Goal: Task Accomplishment & Management: Manage account settings

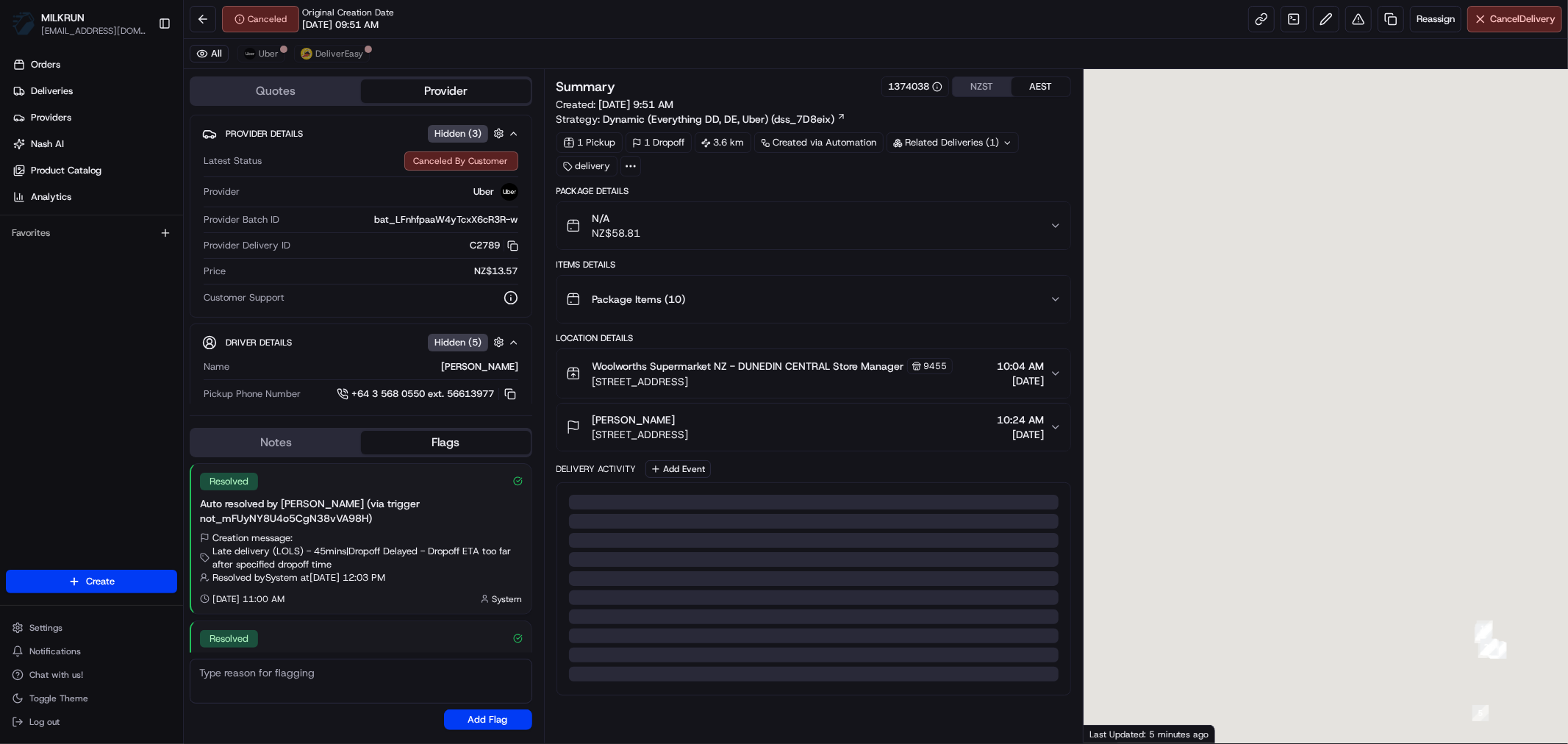
scroll to position [91, 0]
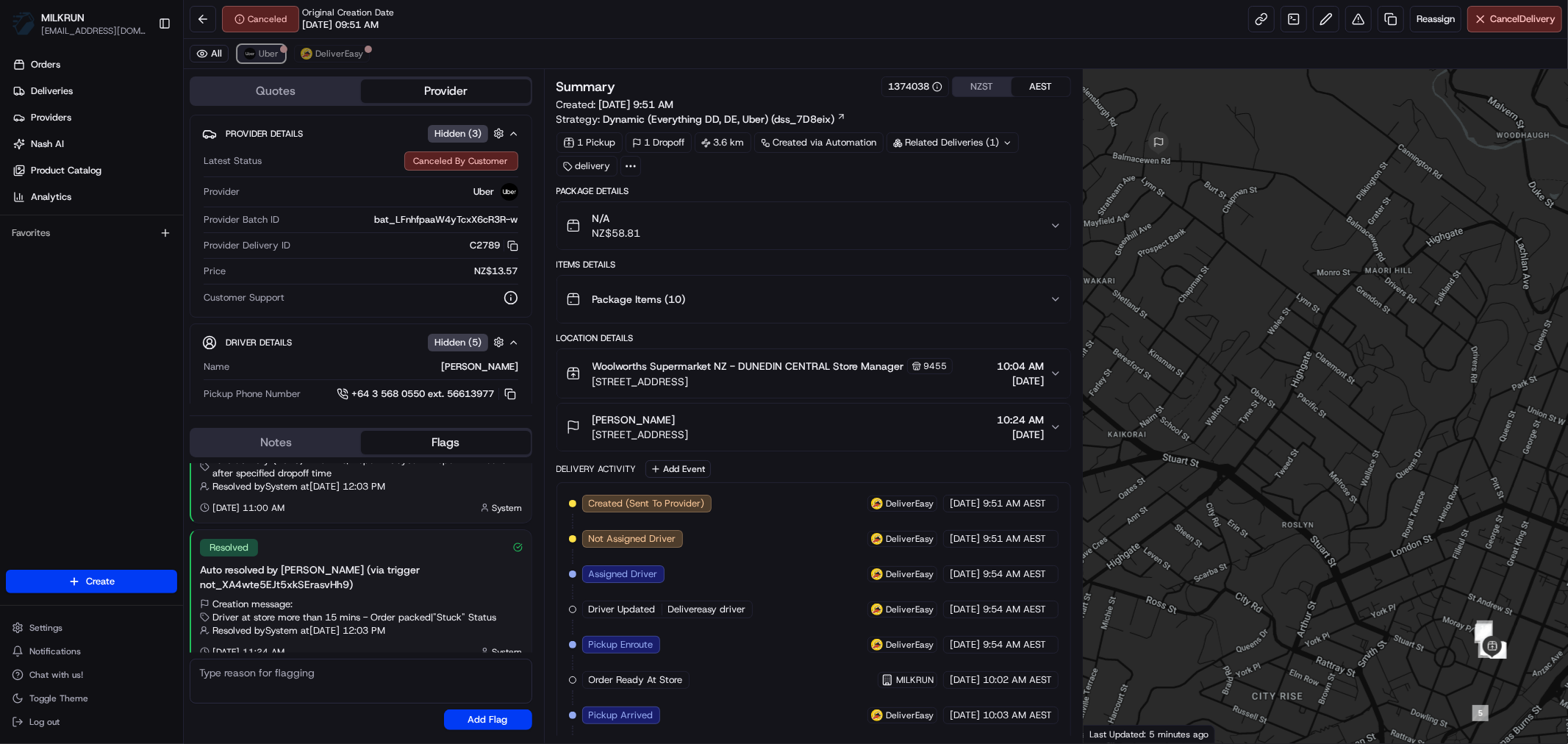
click at [269, 59] on span "Uber" at bounding box center [269, 53] width 20 height 12
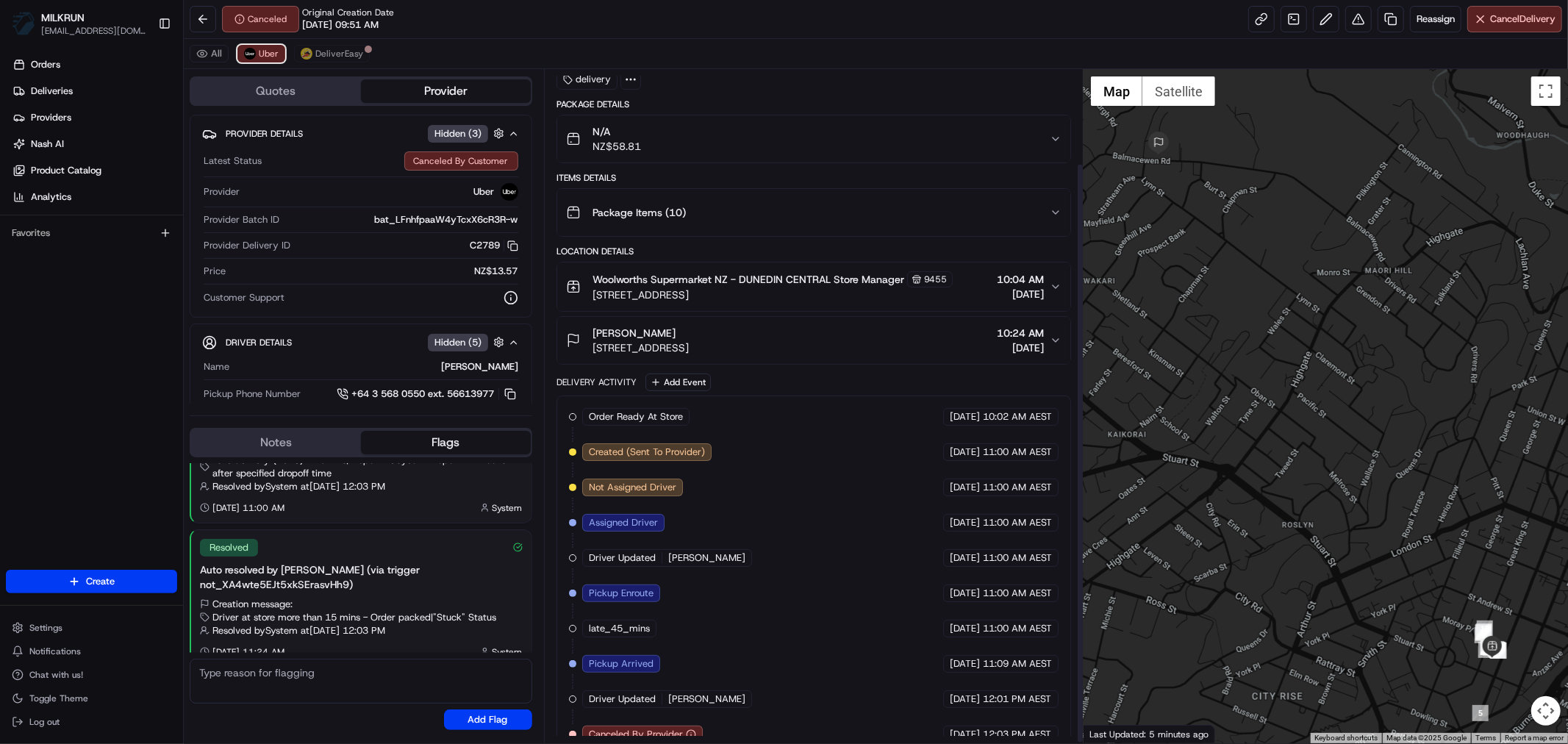
scroll to position [108, 0]
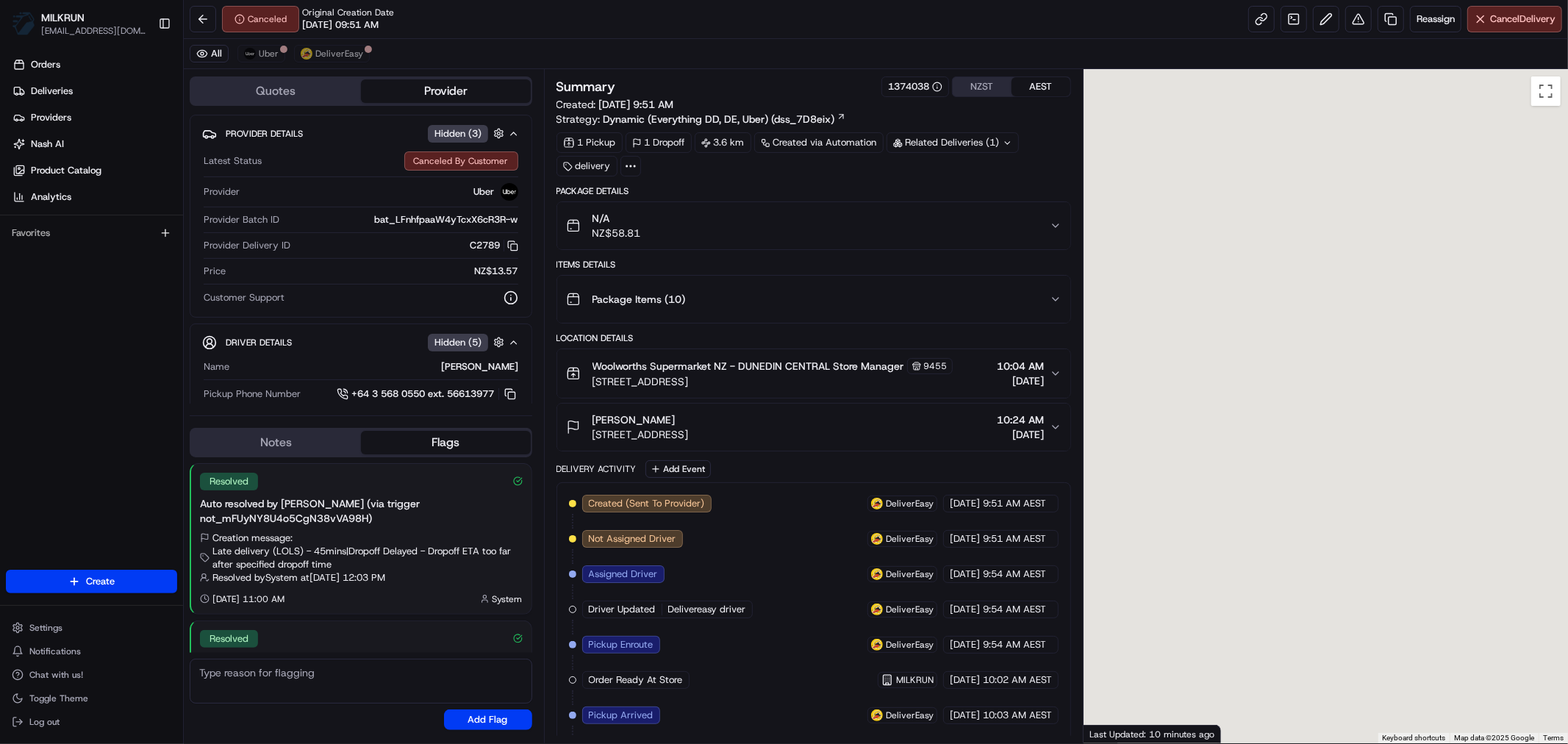
scroll to position [91, 0]
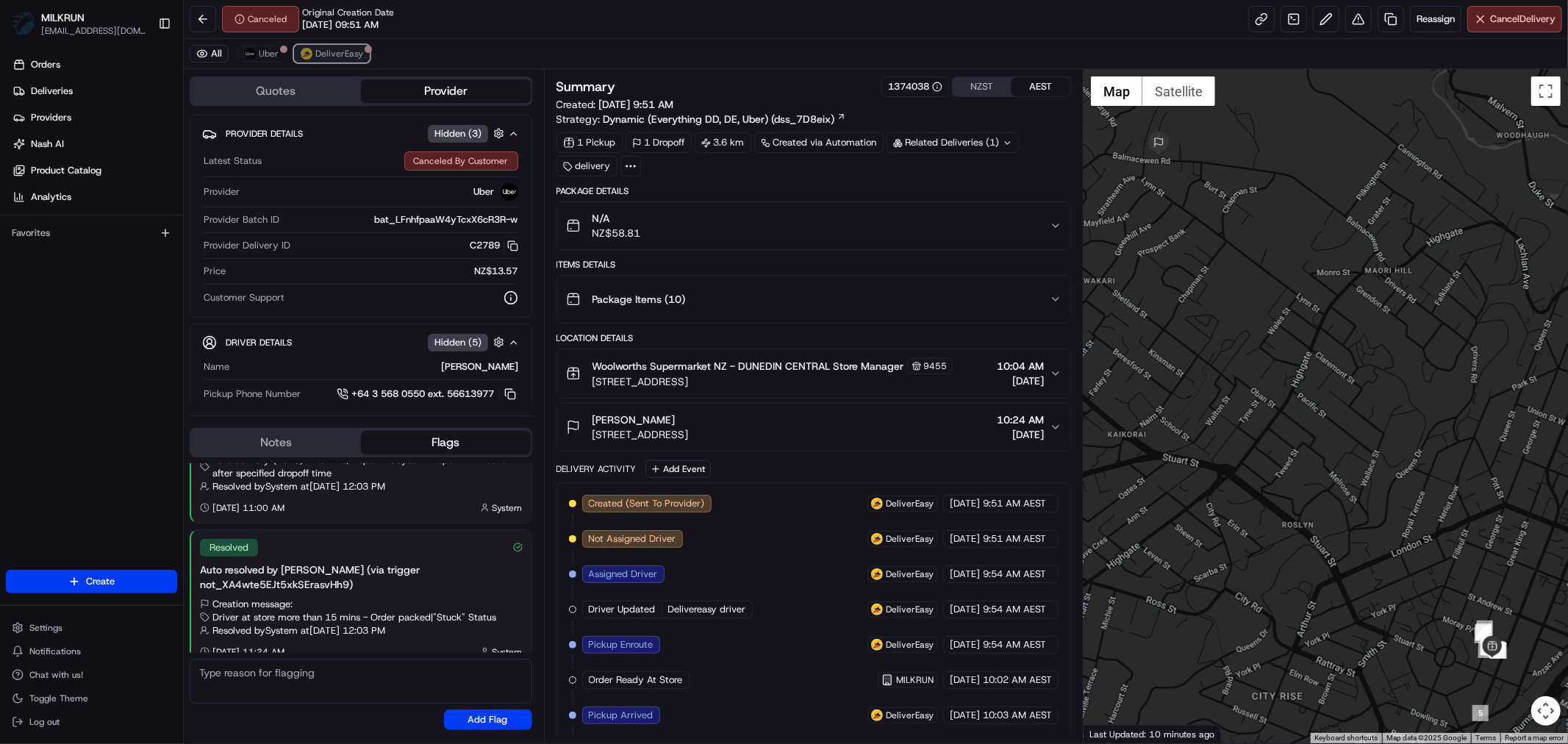
click at [333, 50] on span "DeliverEasy" at bounding box center [339, 53] width 48 height 12
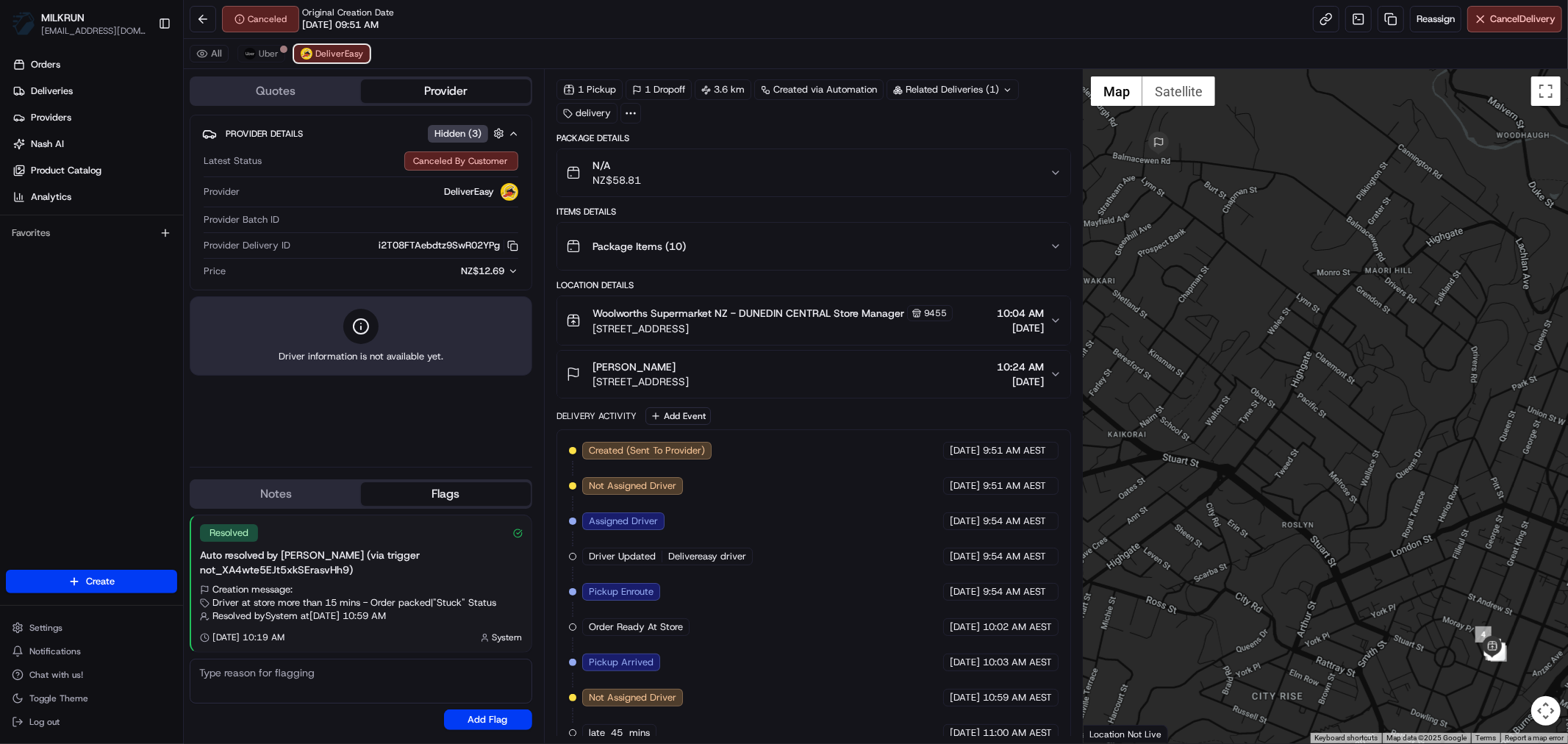
scroll to position [108, 0]
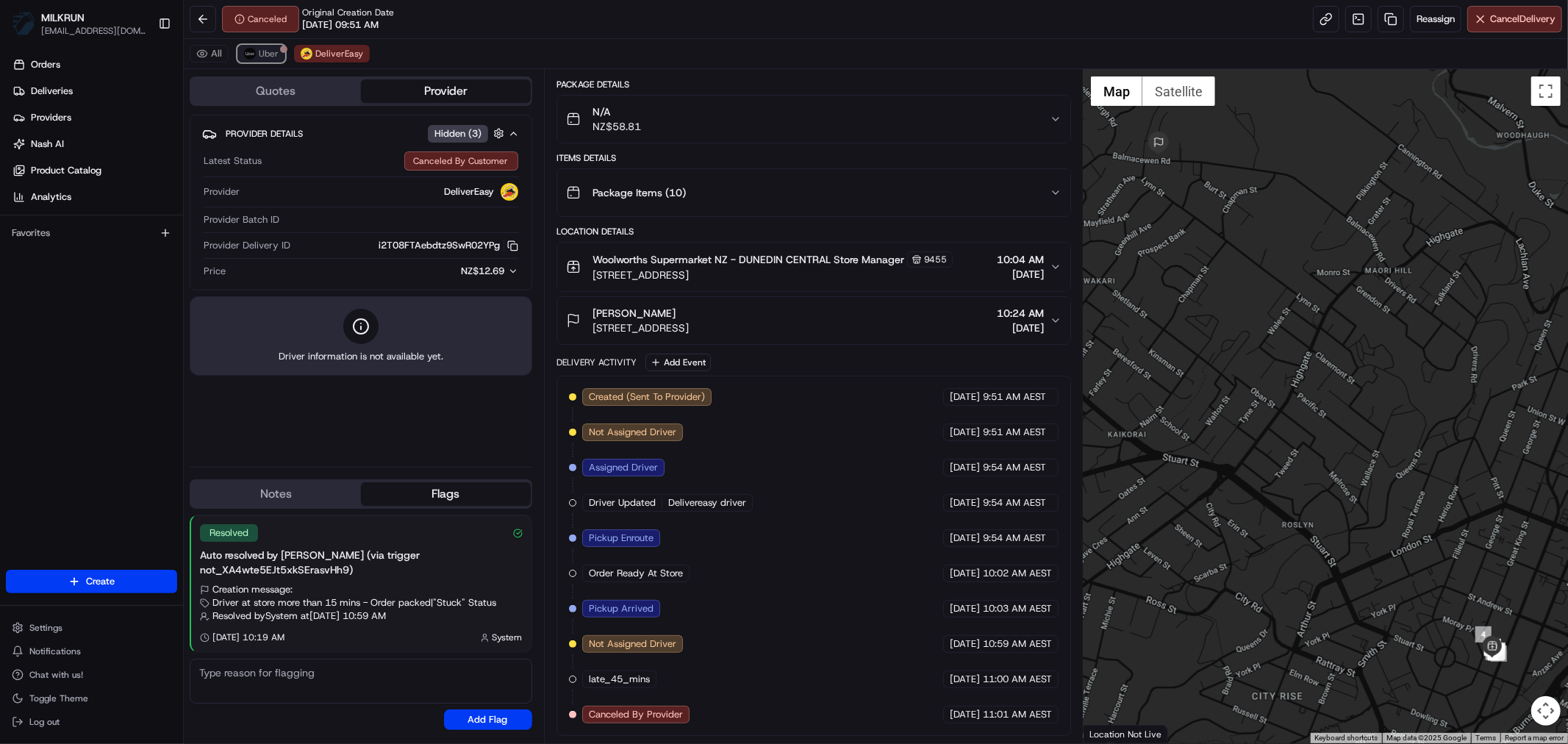
click at [267, 51] on span "Uber" at bounding box center [269, 53] width 20 height 12
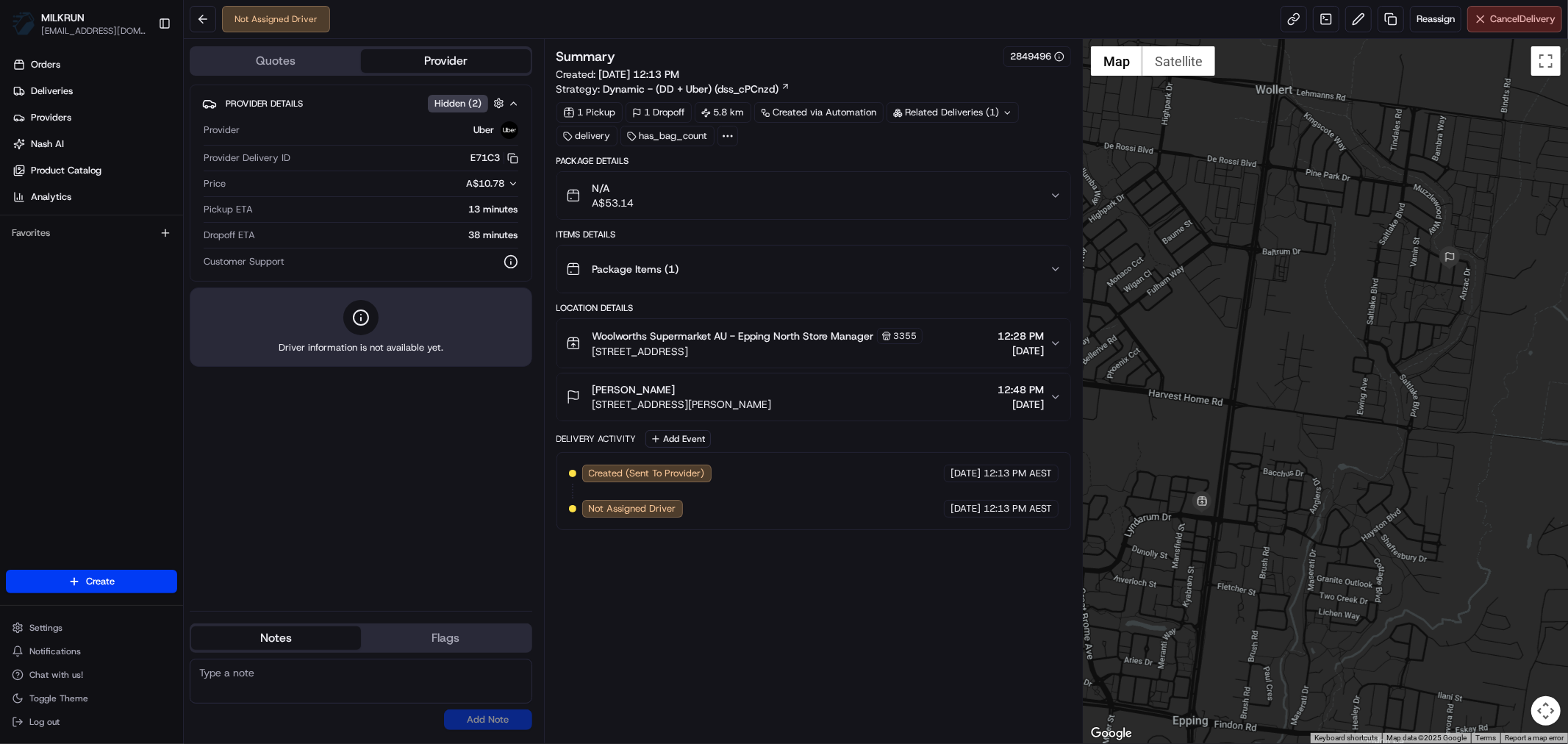
click at [1519, 24] on span "Cancel Delivery" at bounding box center [1523, 19] width 65 height 14
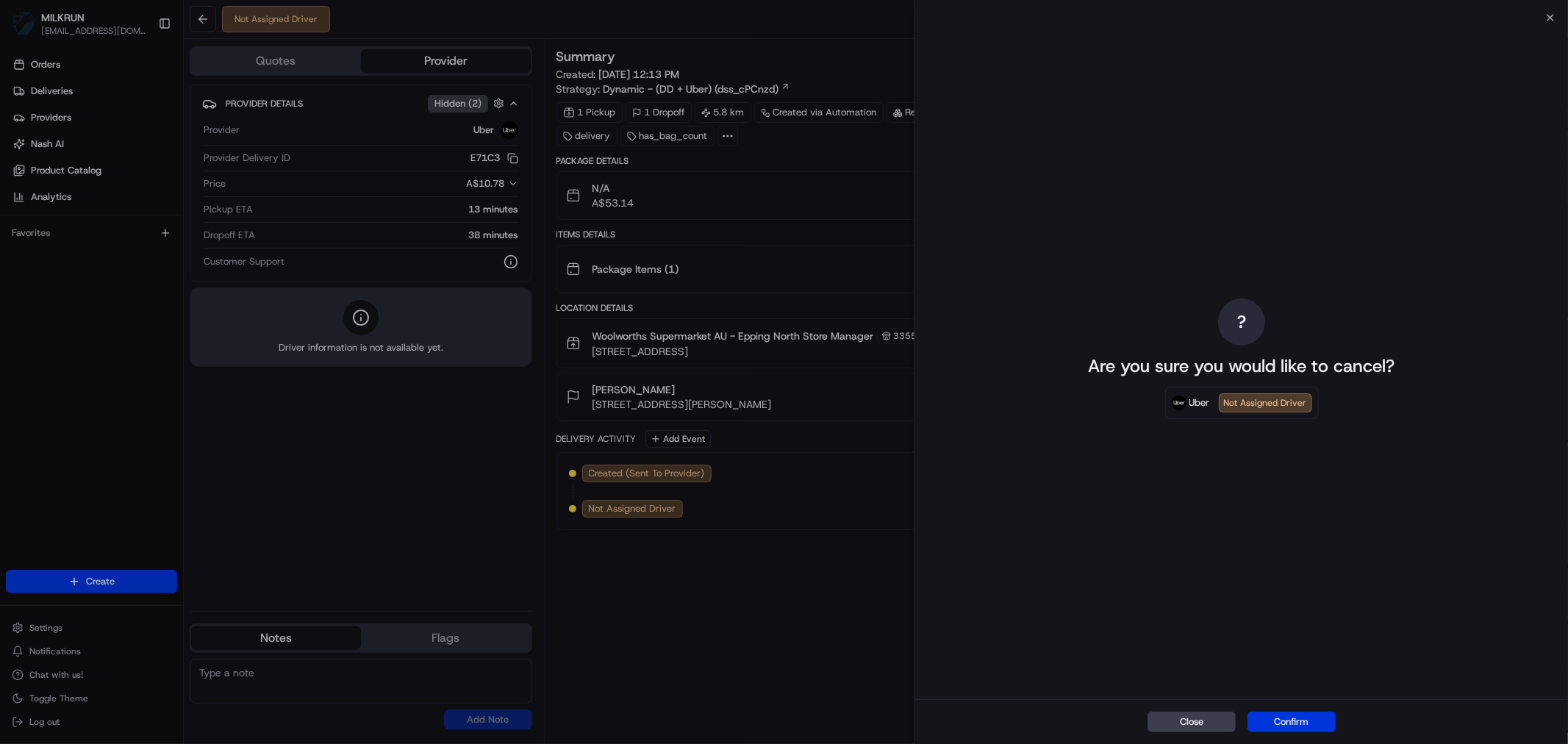
click at [1277, 738] on div "Close Confirm" at bounding box center [1241, 721] width 653 height 45
click at [1285, 725] on button "Confirm" at bounding box center [1292, 721] width 88 height 21
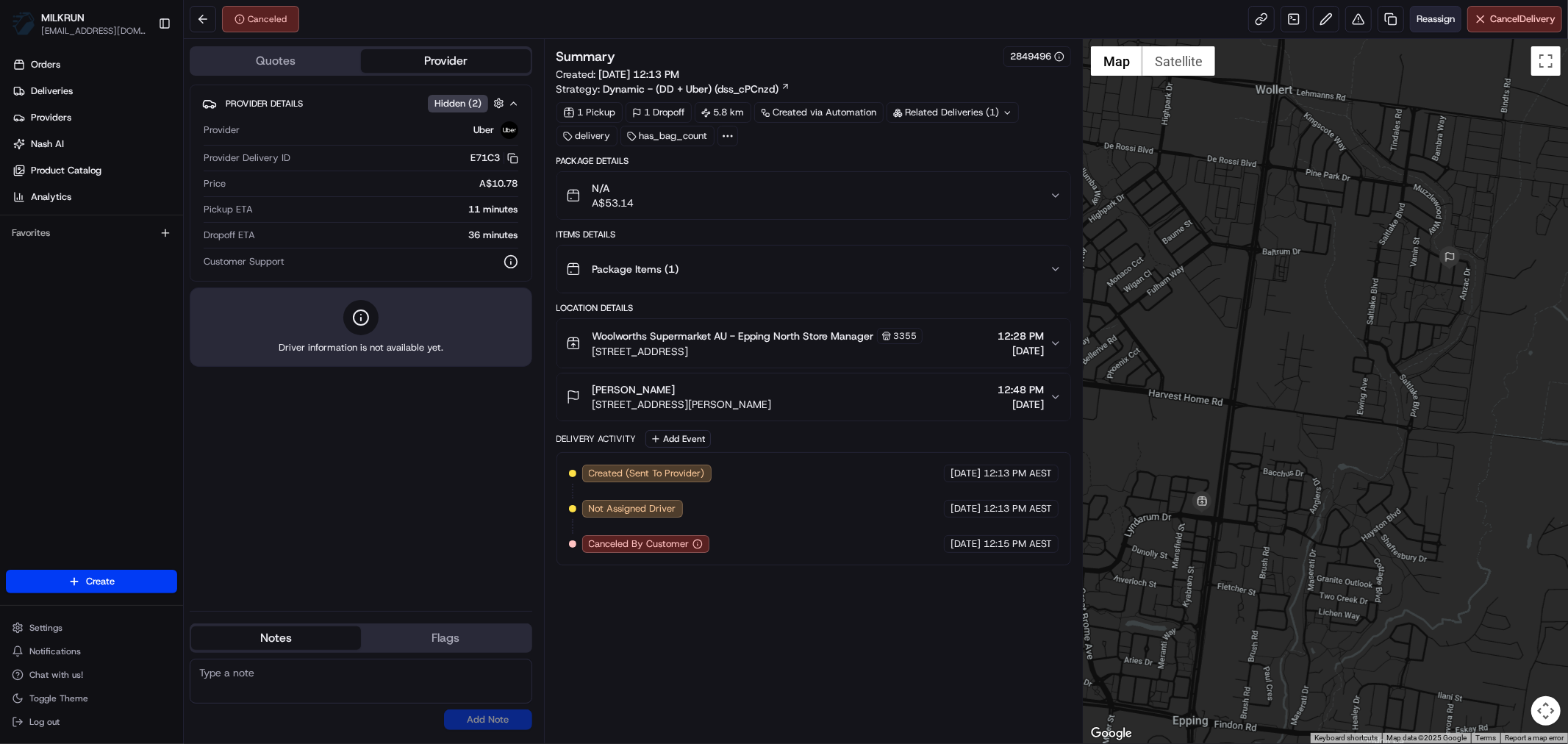
click at [1431, 18] on span "Reassign" at bounding box center [1435, 19] width 38 height 14
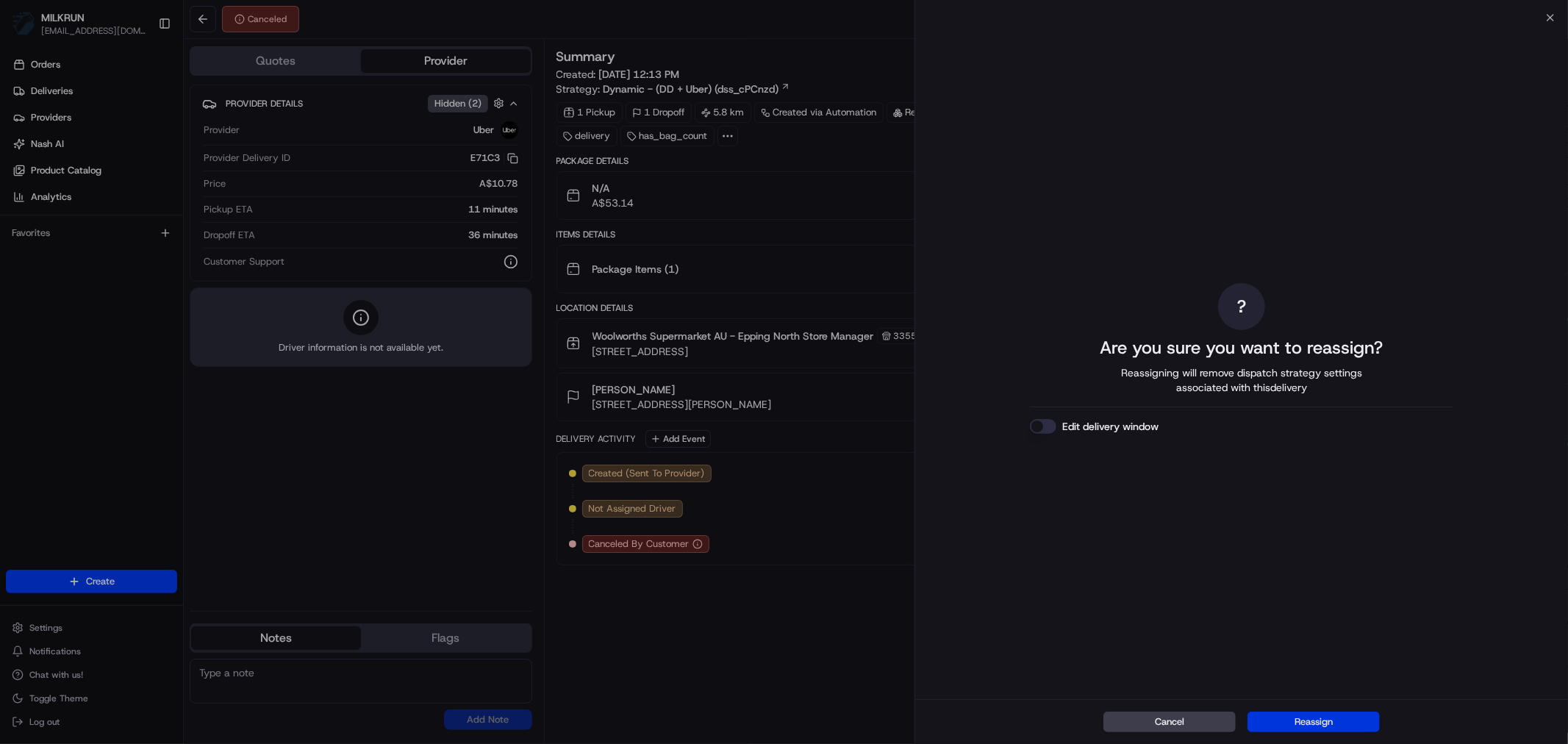
click at [1343, 719] on button "Reassign" at bounding box center [1313, 721] width 133 height 21
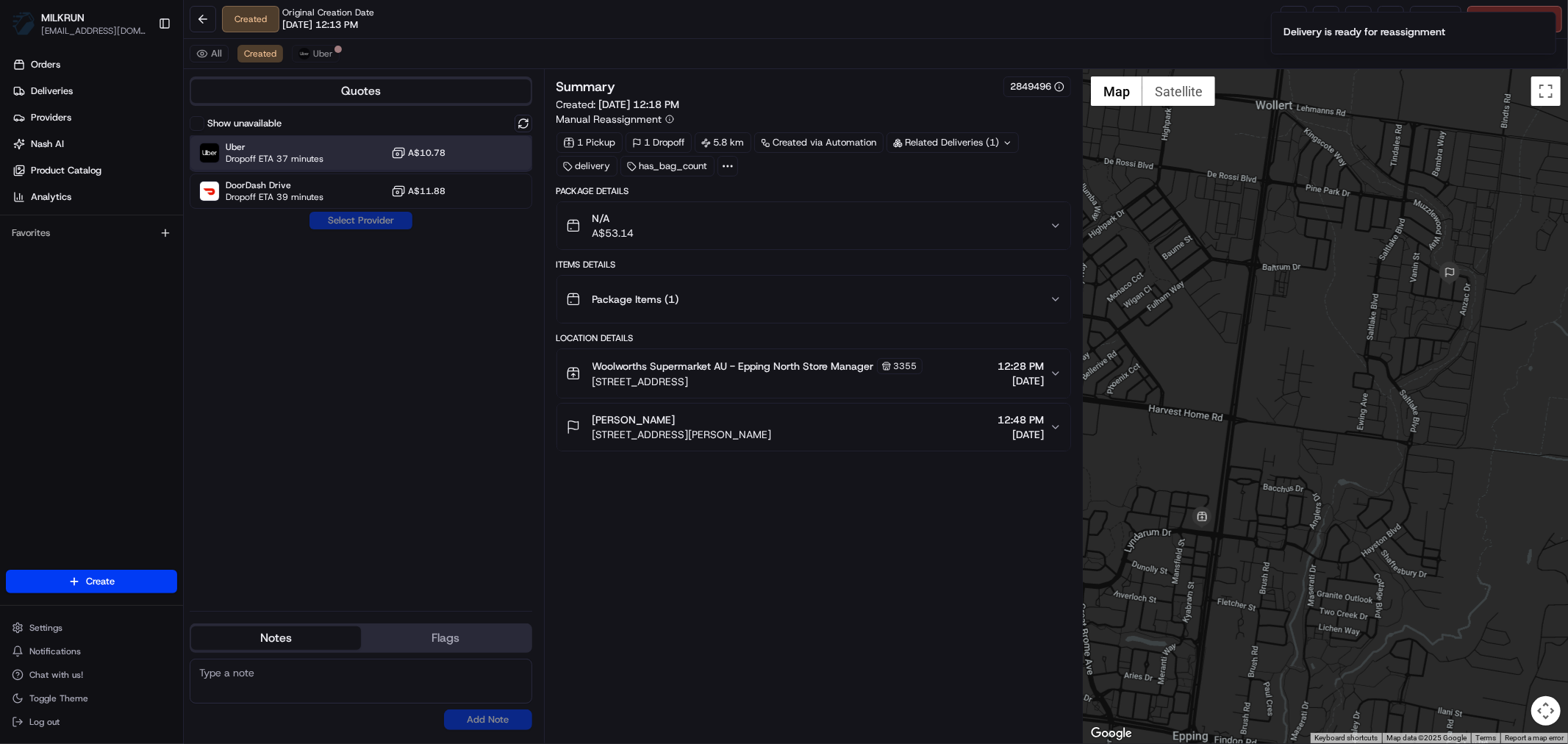
click at [317, 154] on span "Dropoff ETA 37 minutes" at bounding box center [274, 158] width 97 height 12
click at [357, 217] on button "Assign Provider" at bounding box center [361, 221] width 105 height 18
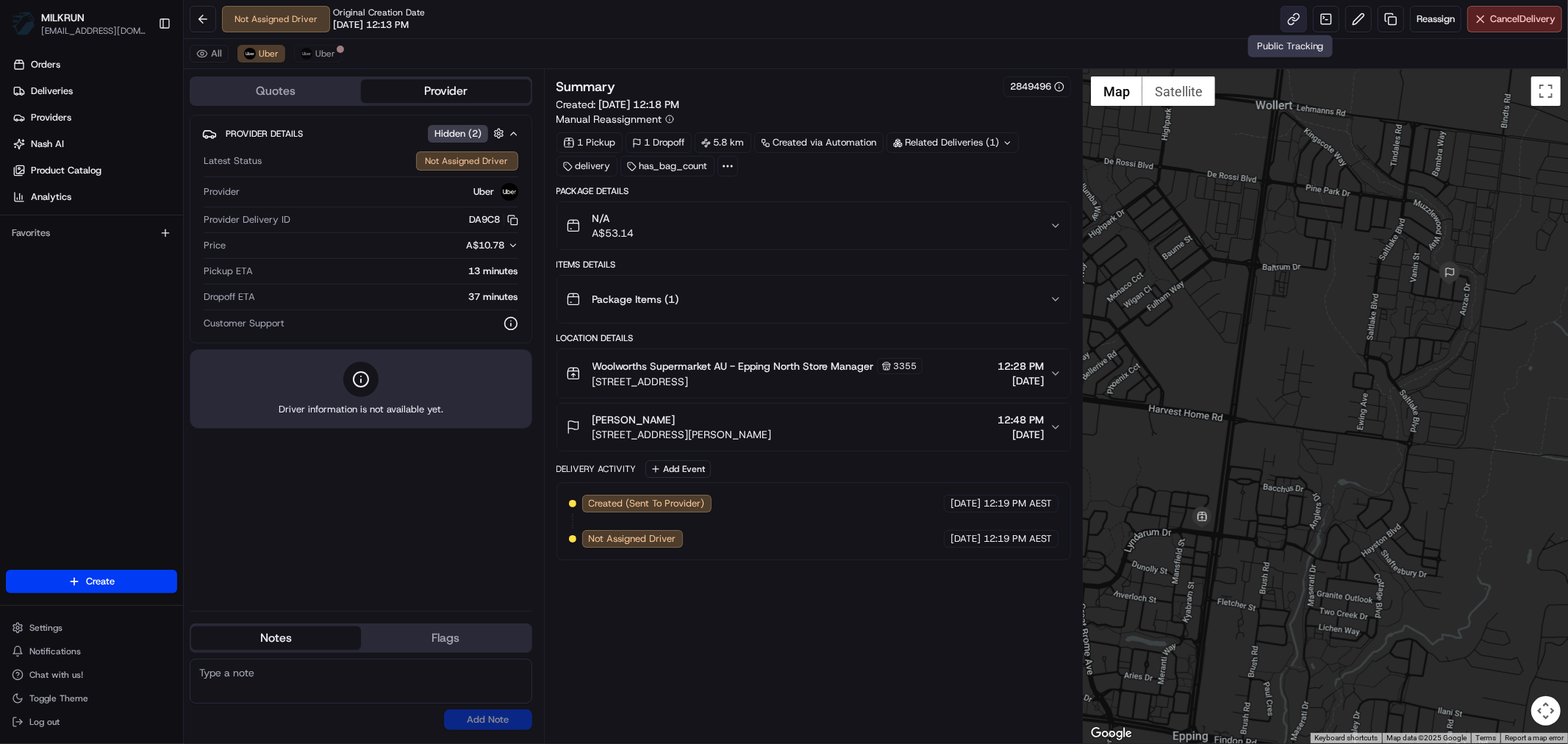
click at [1294, 19] on link at bounding box center [1293, 19] width 26 height 26
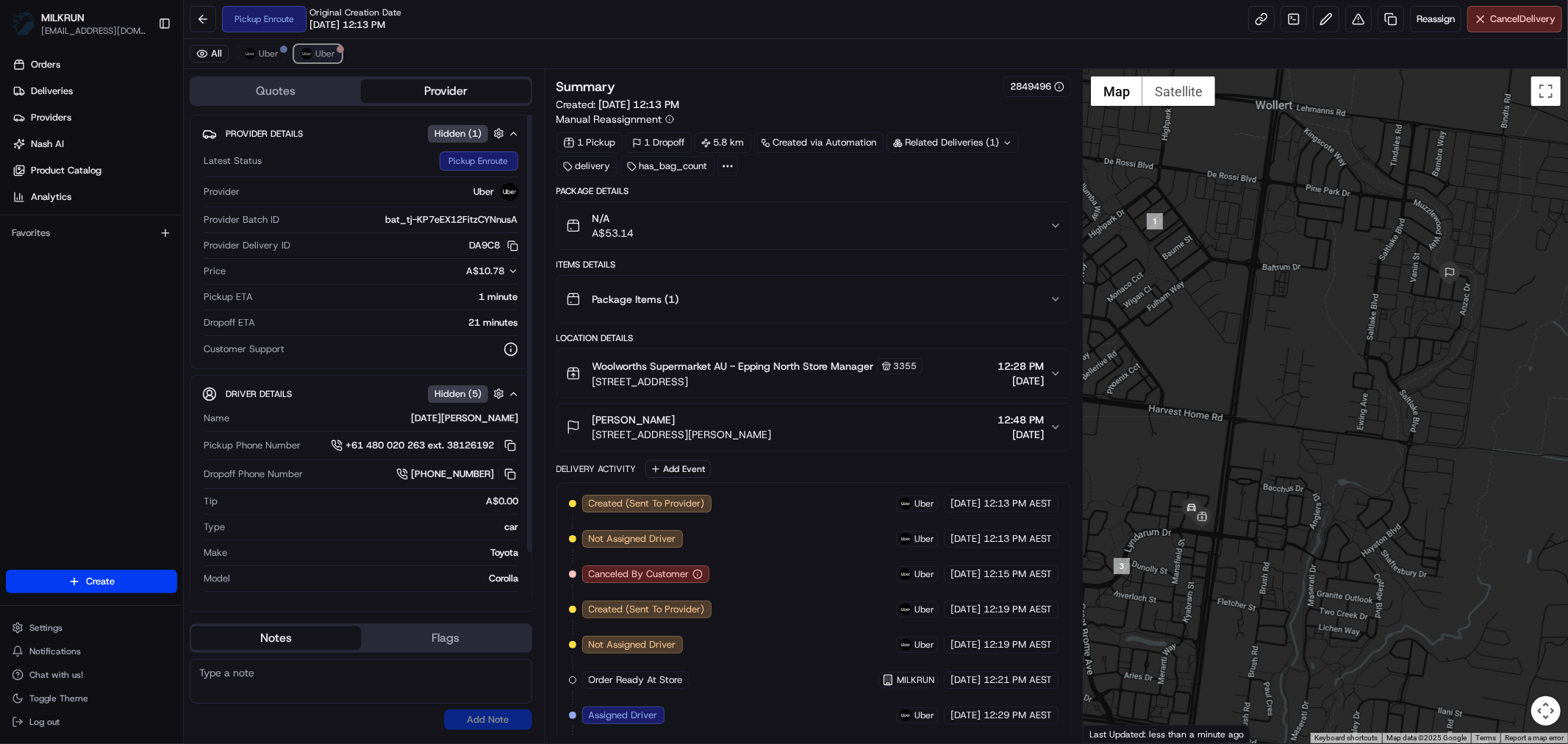
click at [324, 46] on button "Uber" at bounding box center [318, 54] width 48 height 18
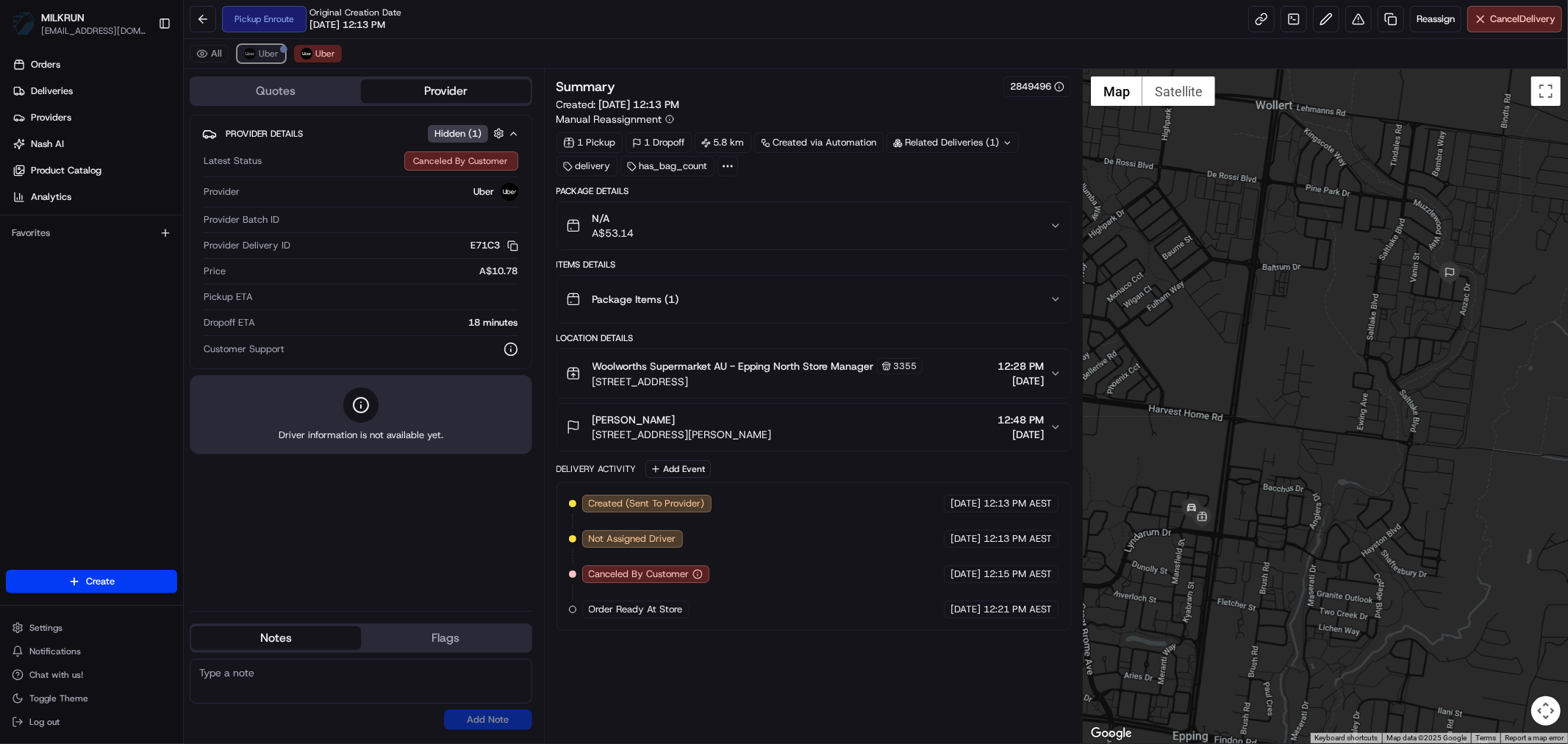
click at [263, 51] on span "Uber" at bounding box center [269, 53] width 20 height 12
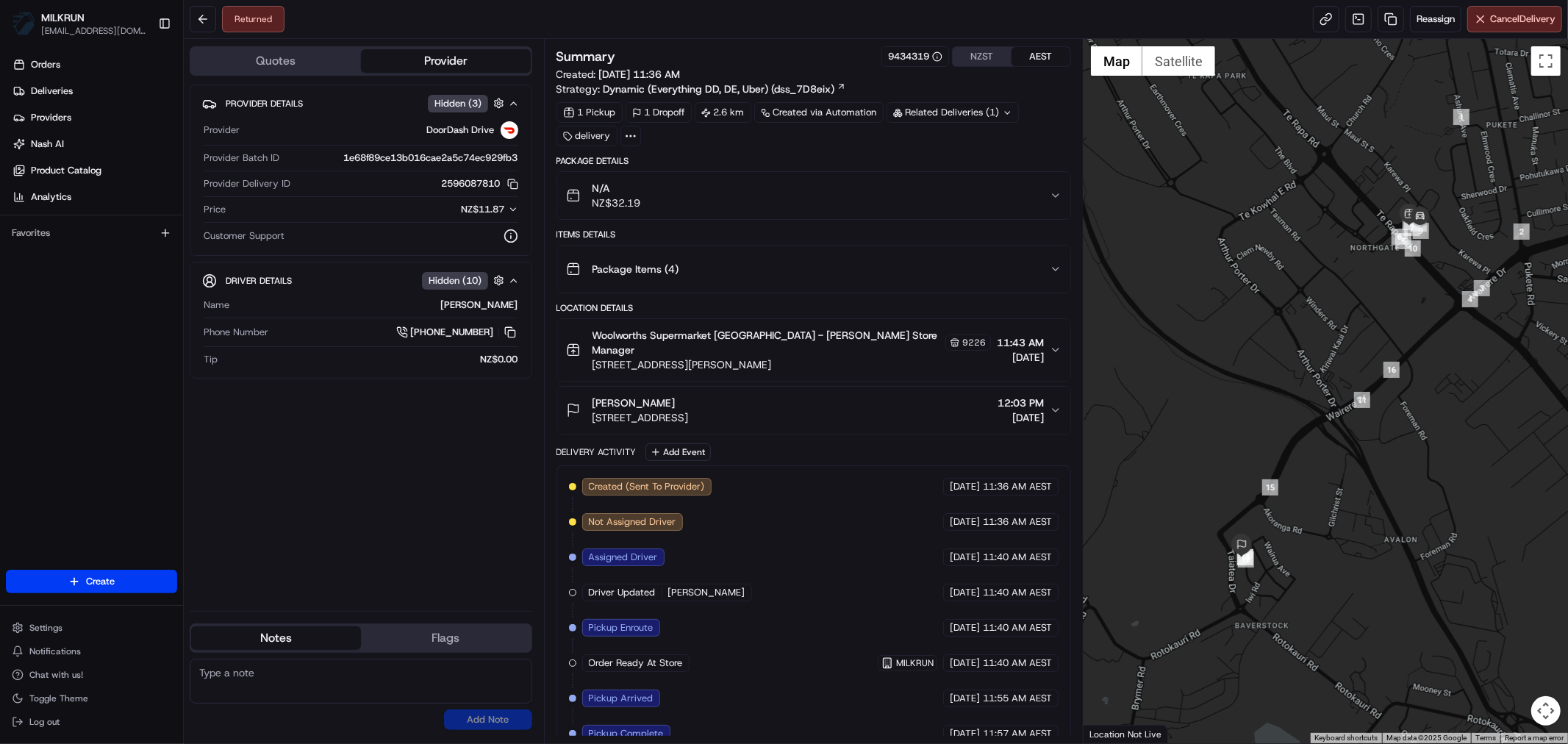
click at [1056, 196] on icon "button" at bounding box center [1055, 195] width 6 height 3
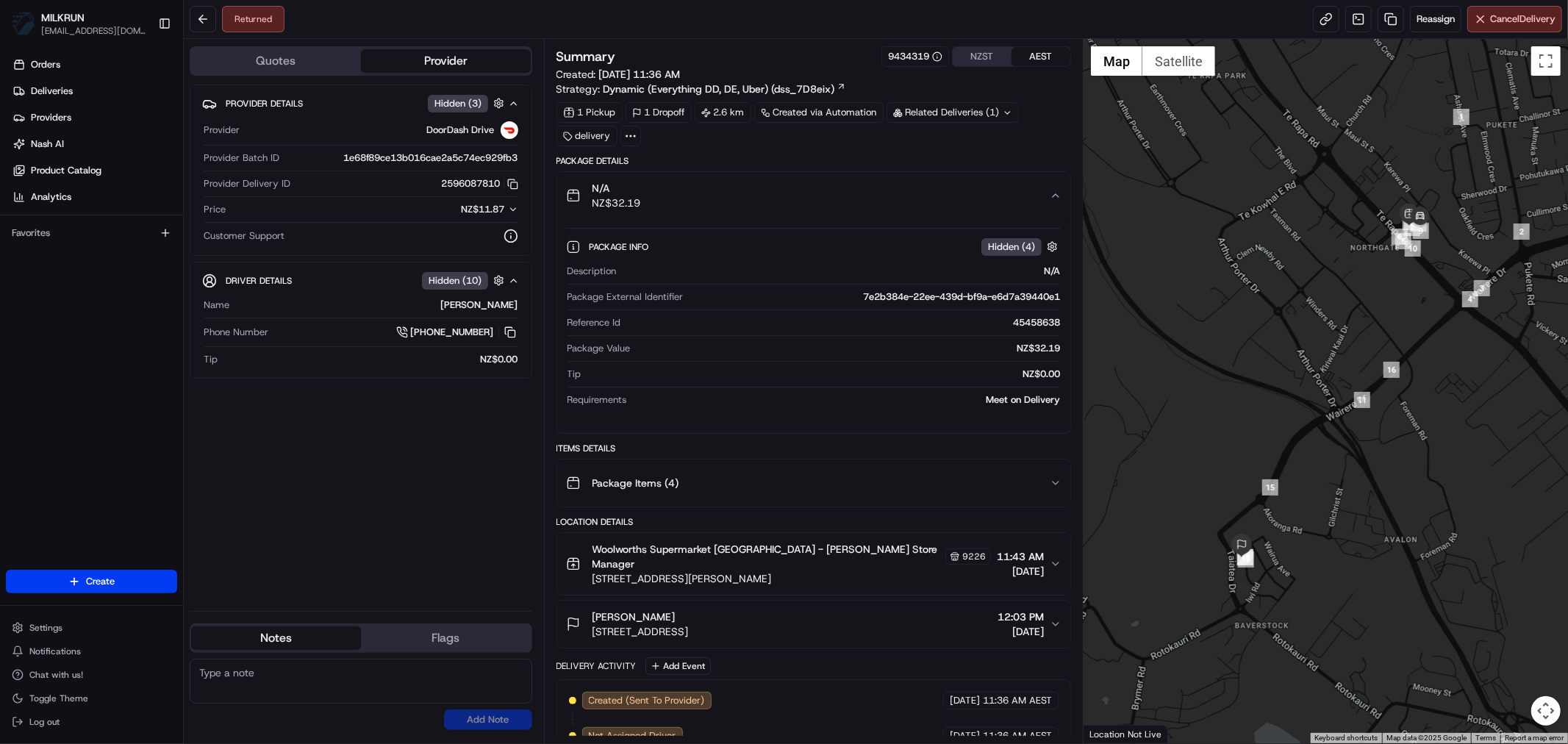
click at [1056, 196] on icon "button" at bounding box center [1055, 195] width 6 height 3
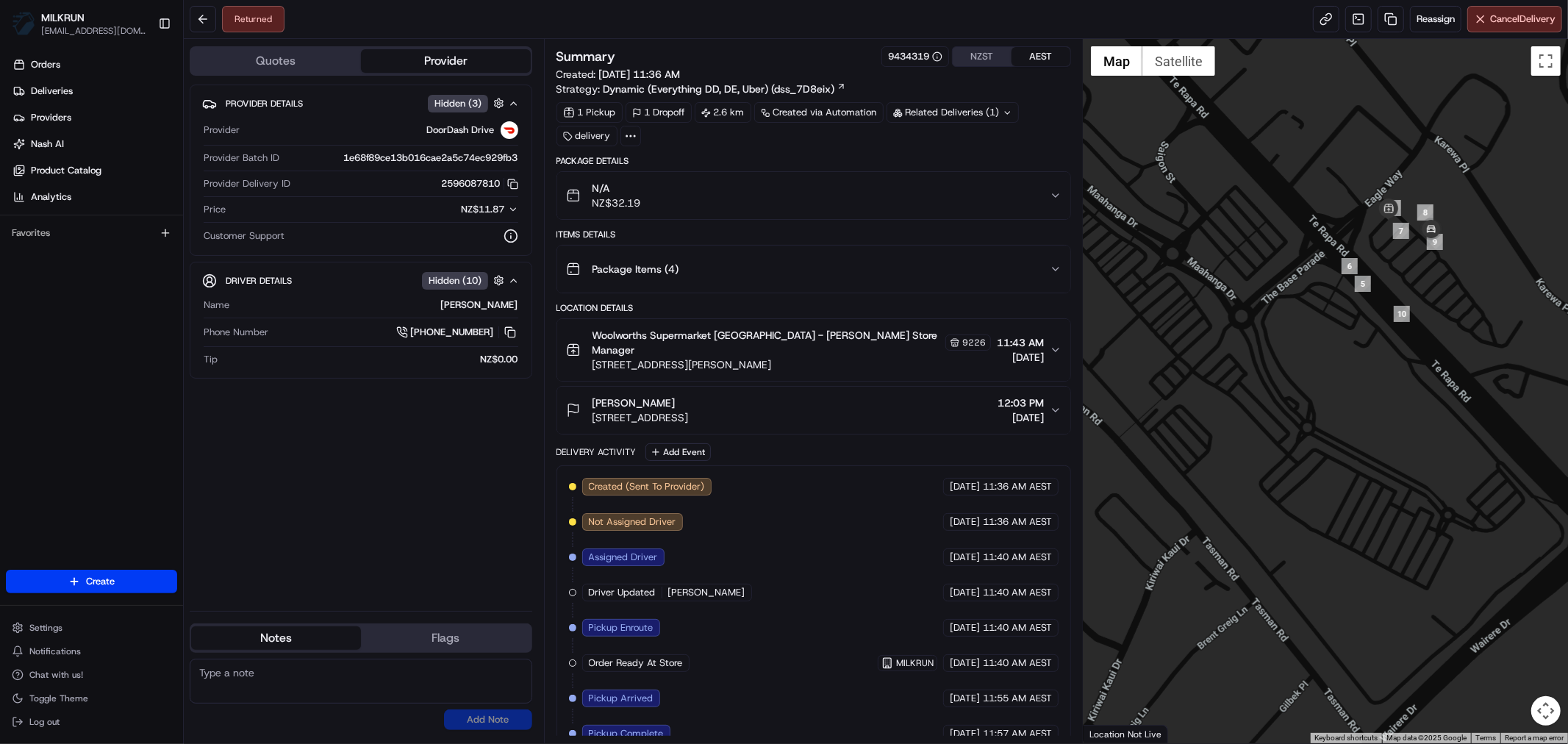
click at [1056, 196] on icon "button" at bounding box center [1055, 195] width 6 height 3
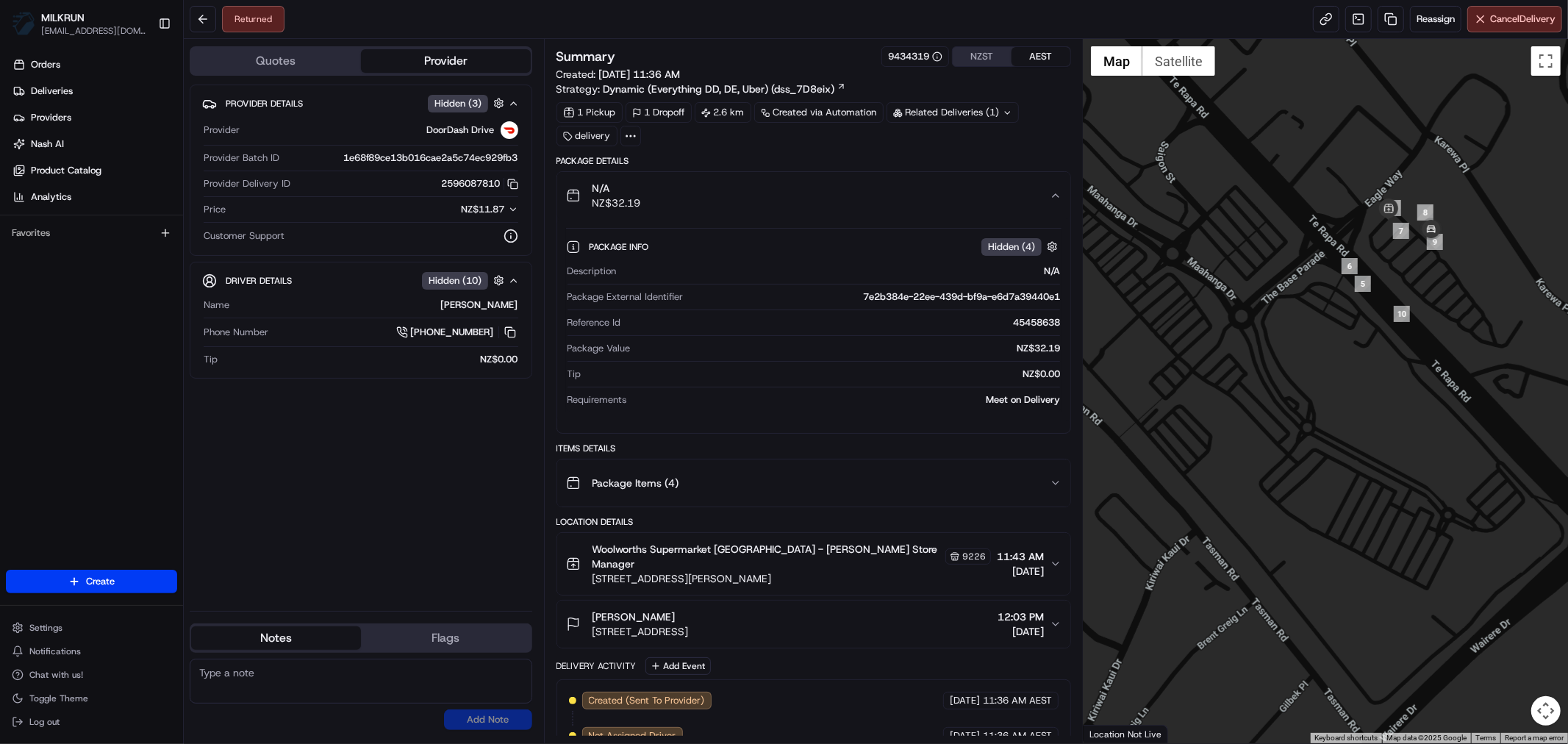
click at [1056, 197] on icon "button" at bounding box center [1055, 195] width 12 height 12
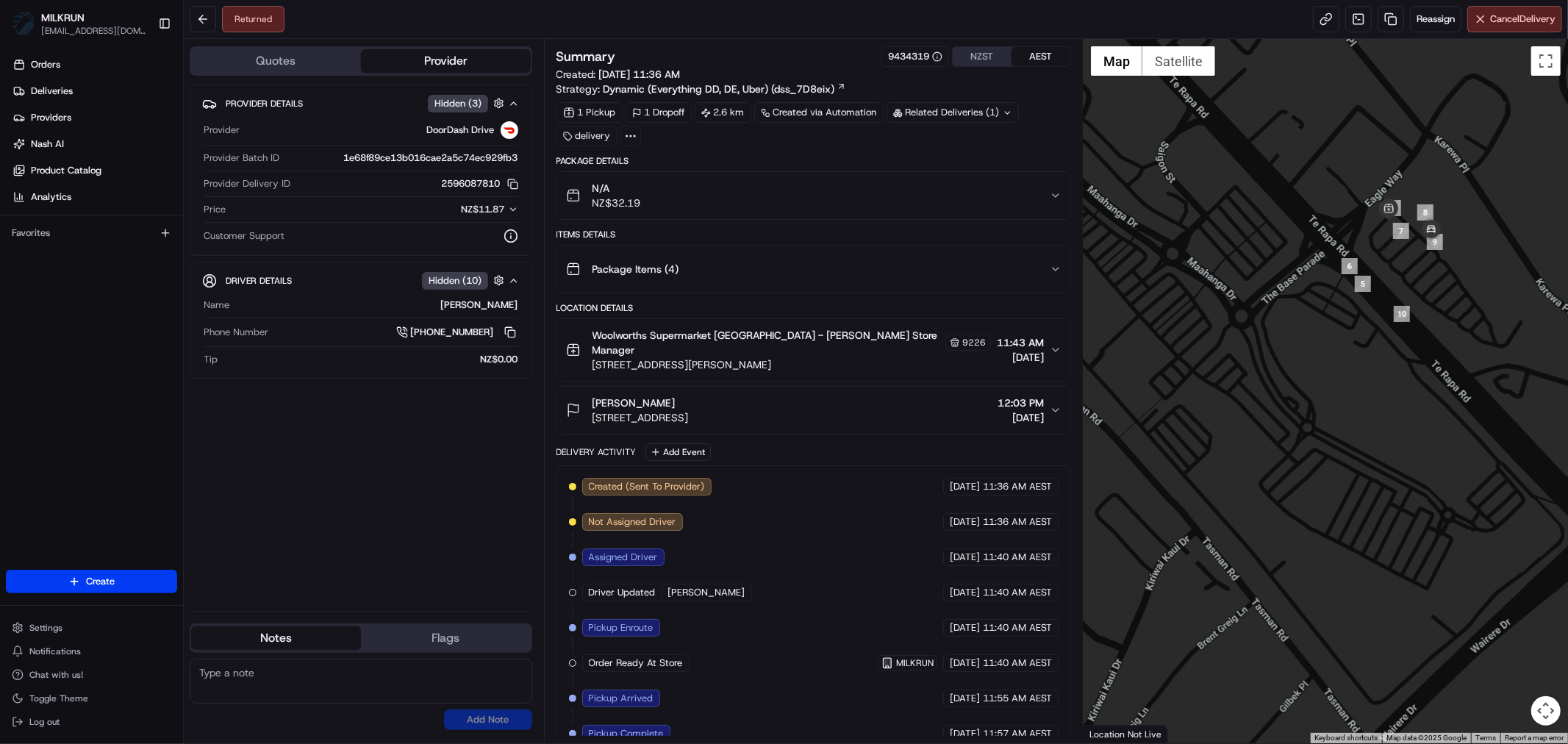
click at [1061, 192] on icon "button" at bounding box center [1055, 195] width 12 height 12
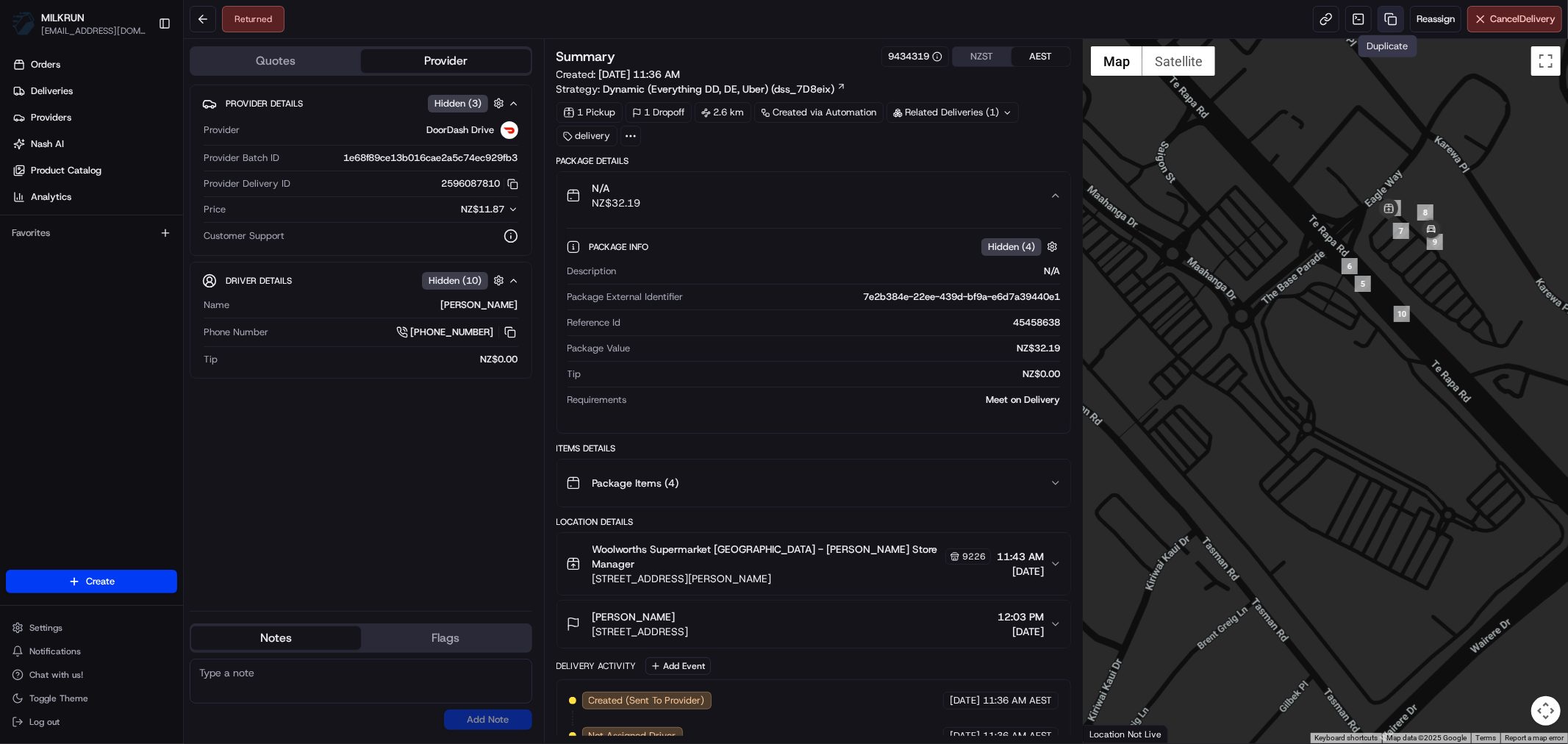
click at [1384, 23] on link at bounding box center [1390, 19] width 26 height 26
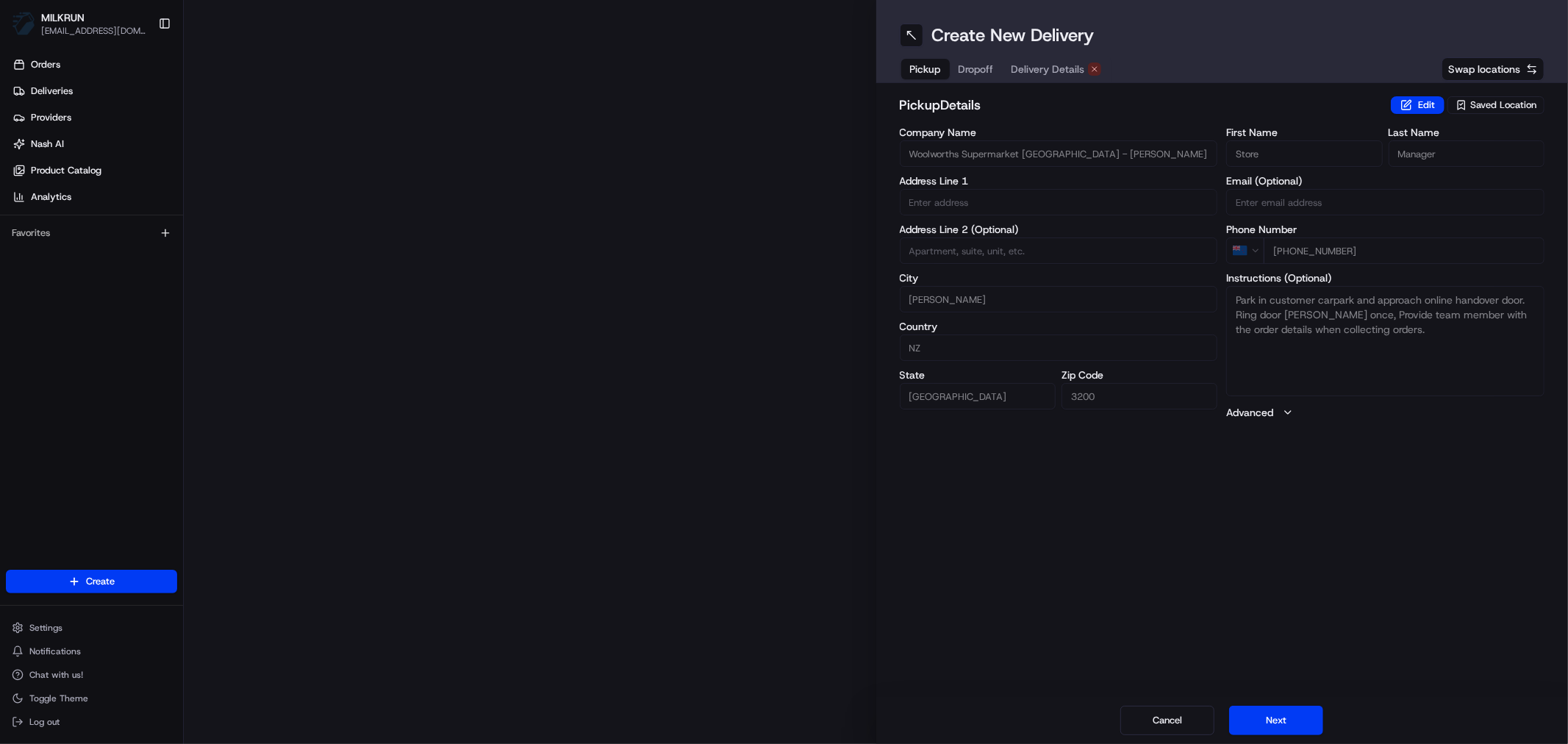
type input "8 Eagle Way"
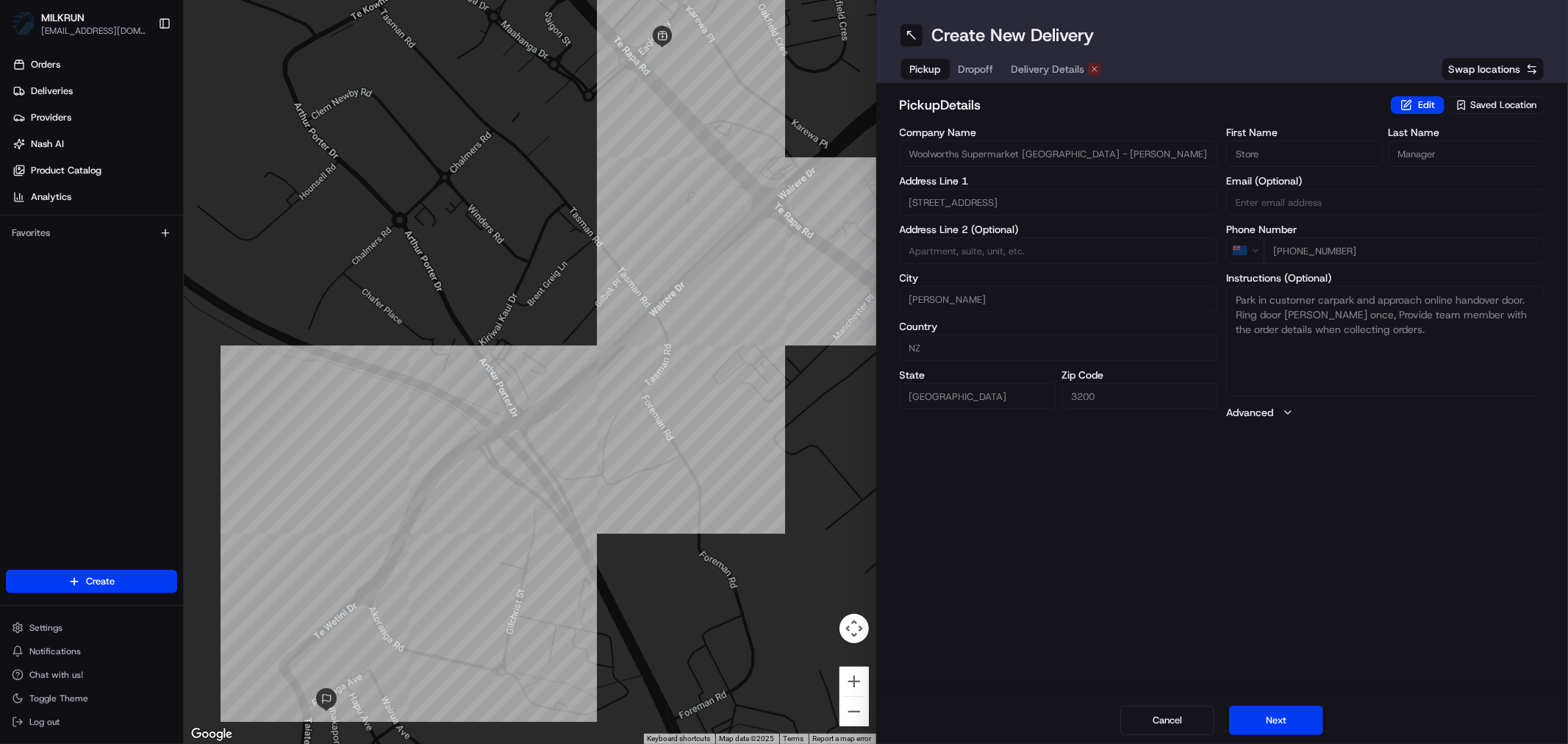
click at [1051, 69] on span "Delivery Details" at bounding box center [1047, 69] width 73 height 14
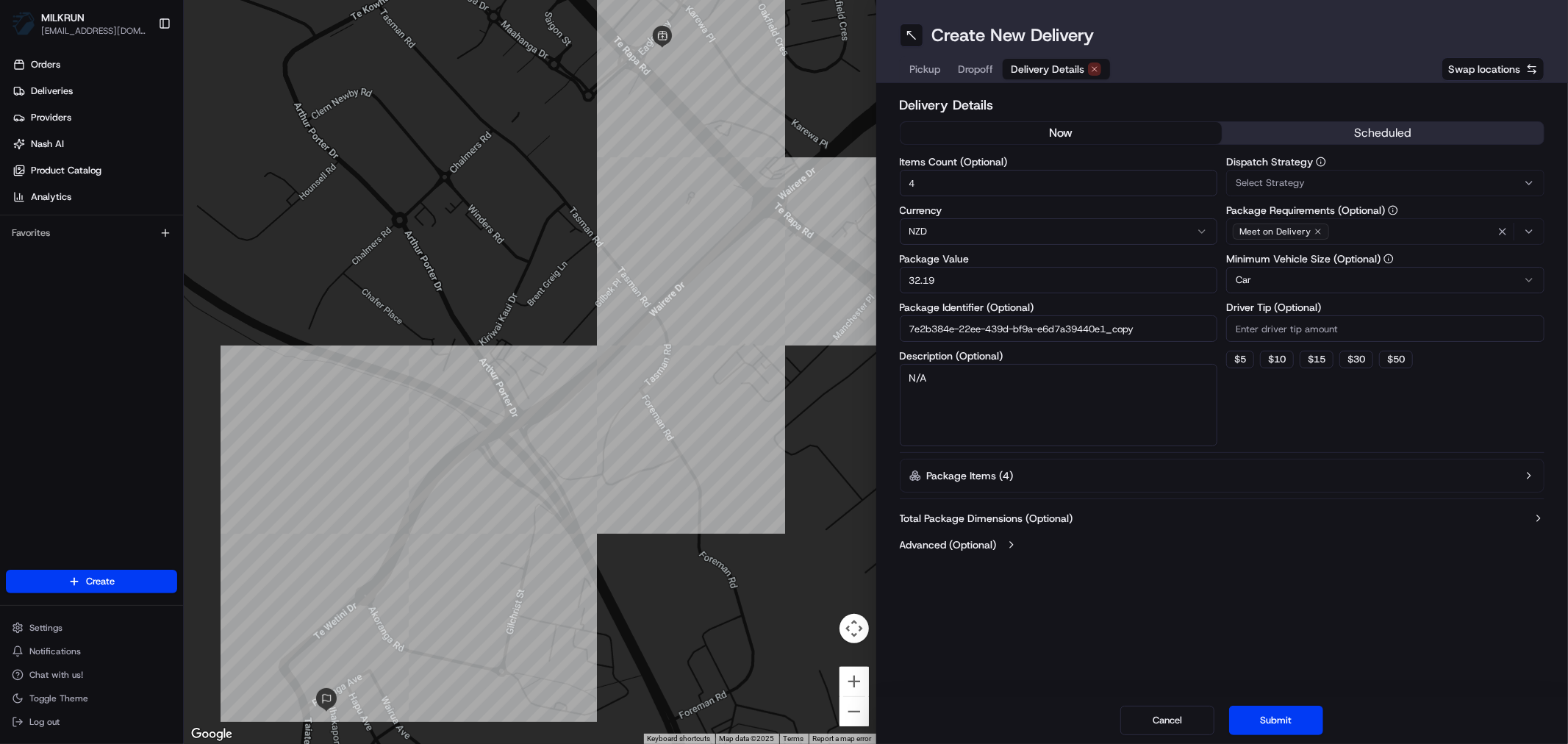
click at [1070, 131] on button "now" at bounding box center [1061, 133] width 322 height 22
click at [1276, 724] on button "Submit" at bounding box center [1276, 721] width 94 height 30
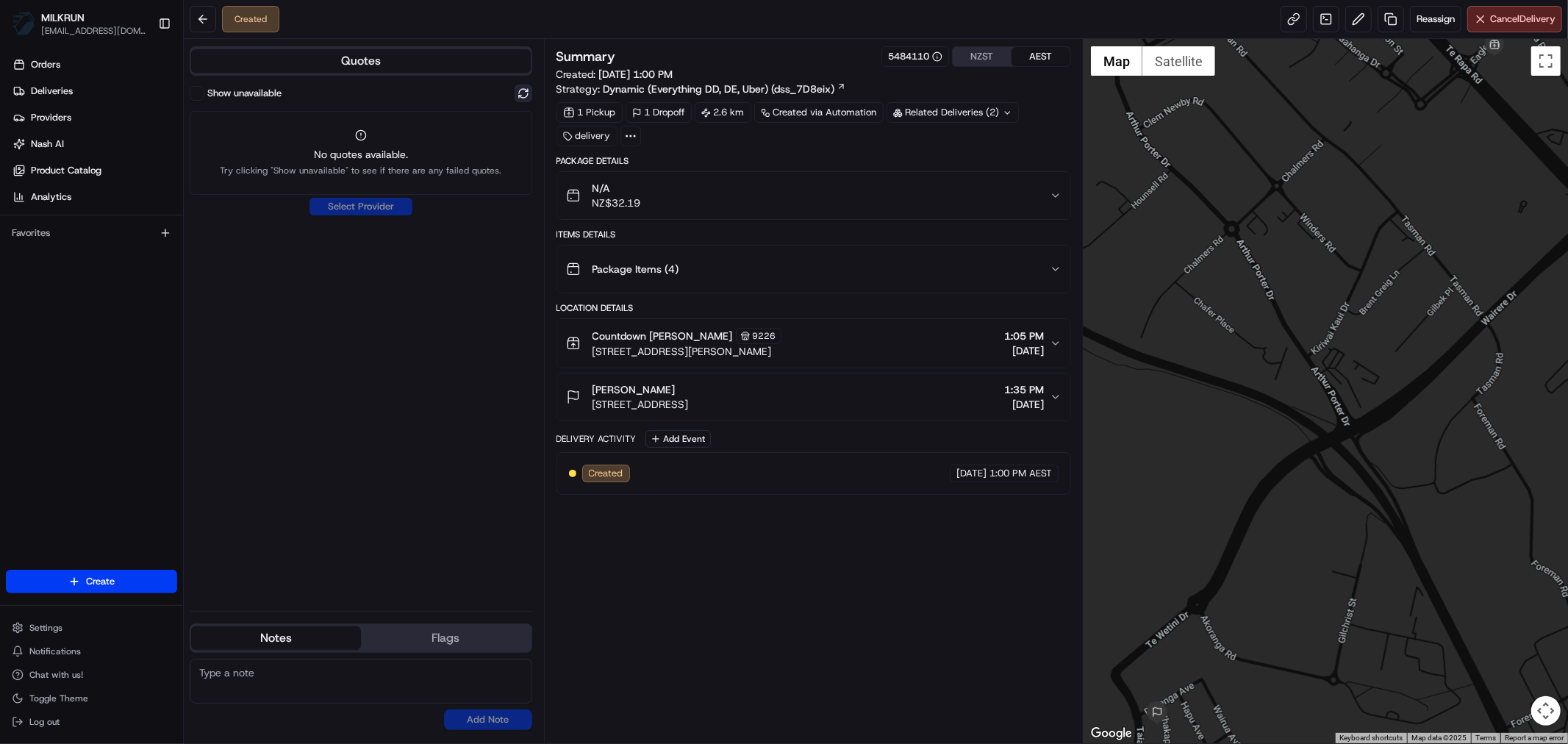
click at [516, 93] on button at bounding box center [524, 94] width 18 height 18
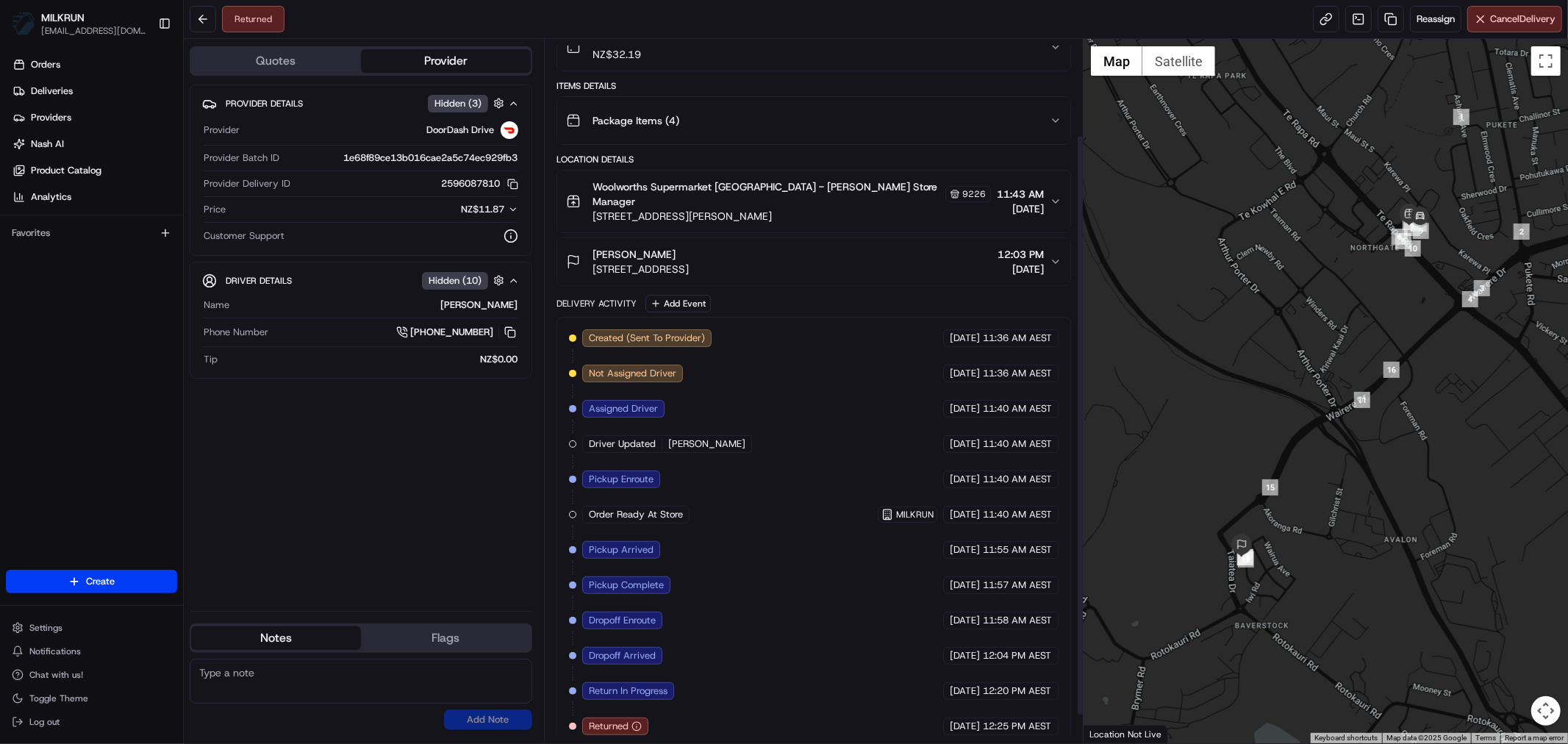
scroll to position [150, 0]
click at [1387, 18] on link at bounding box center [1390, 19] width 26 height 26
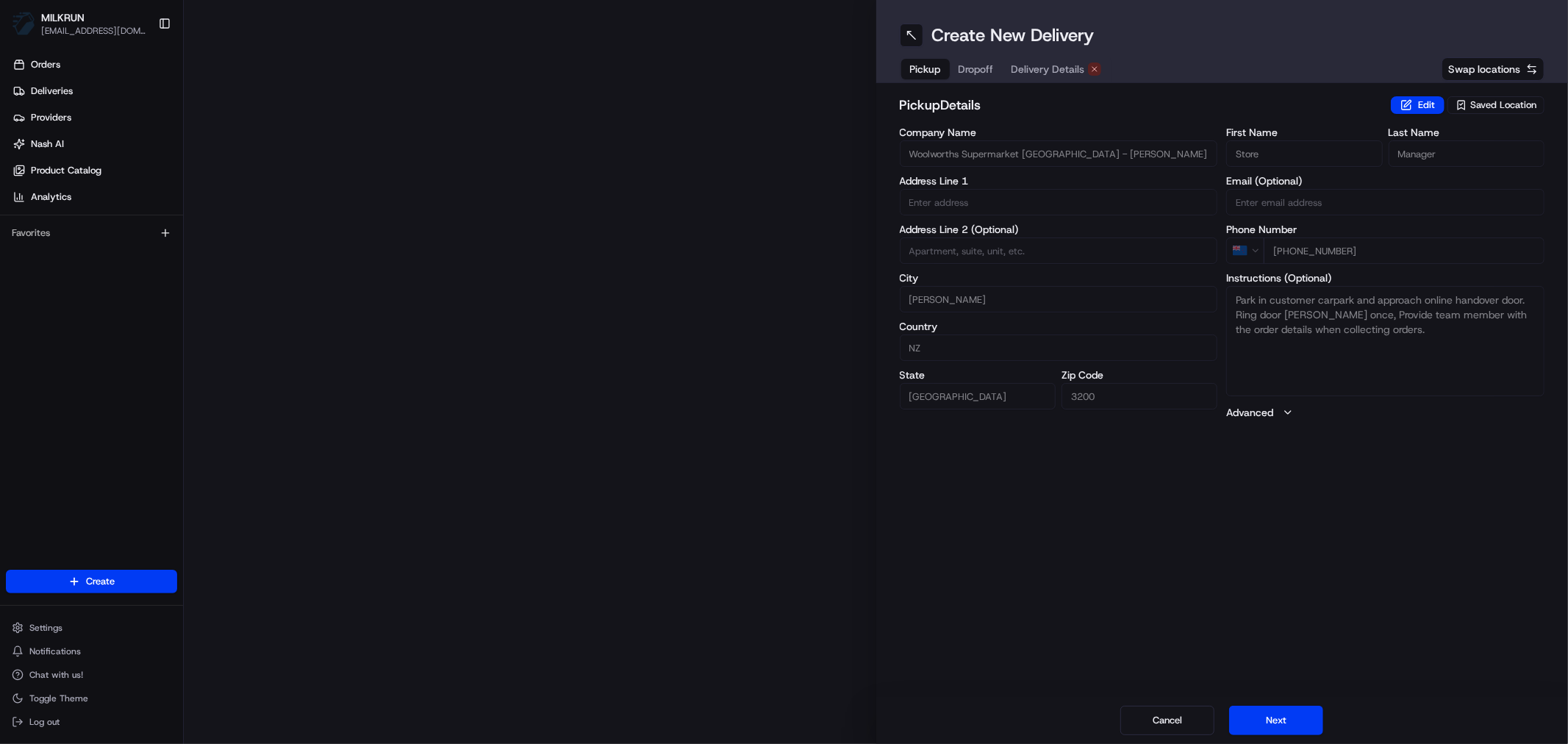
type input "8 Eagle Way"
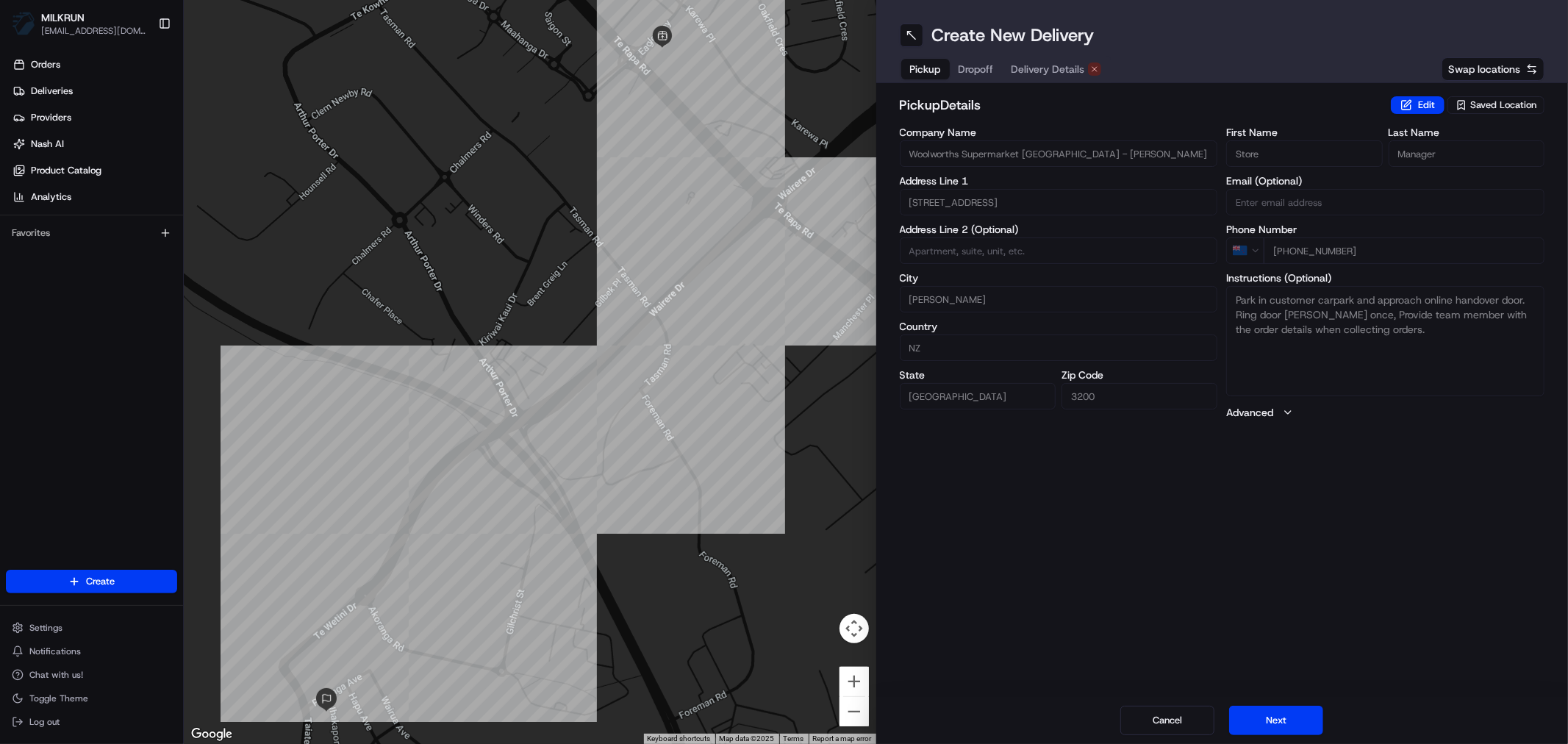
click at [1054, 69] on span "Delivery Details" at bounding box center [1047, 69] width 73 height 14
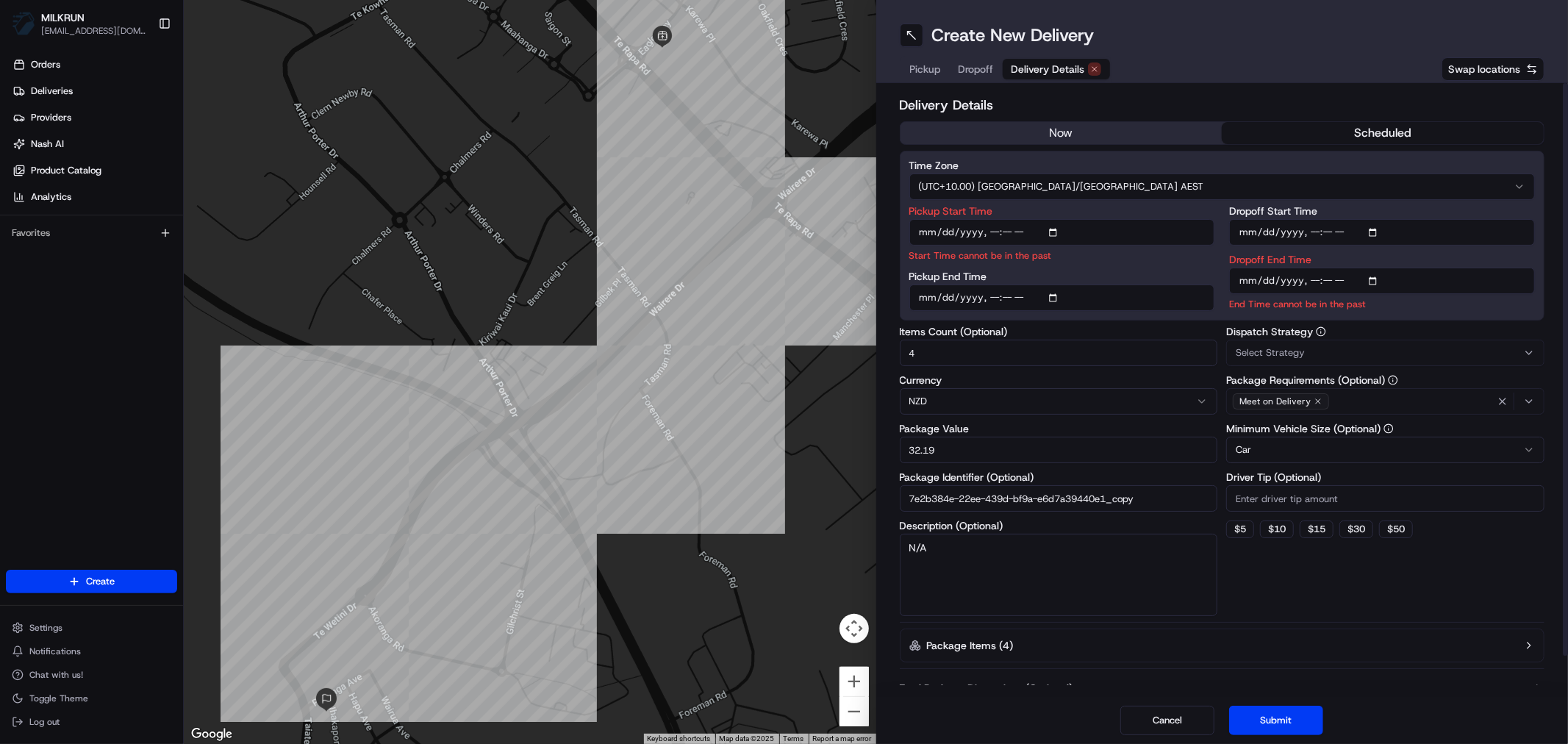
click at [1044, 131] on button "now" at bounding box center [1061, 133] width 322 height 22
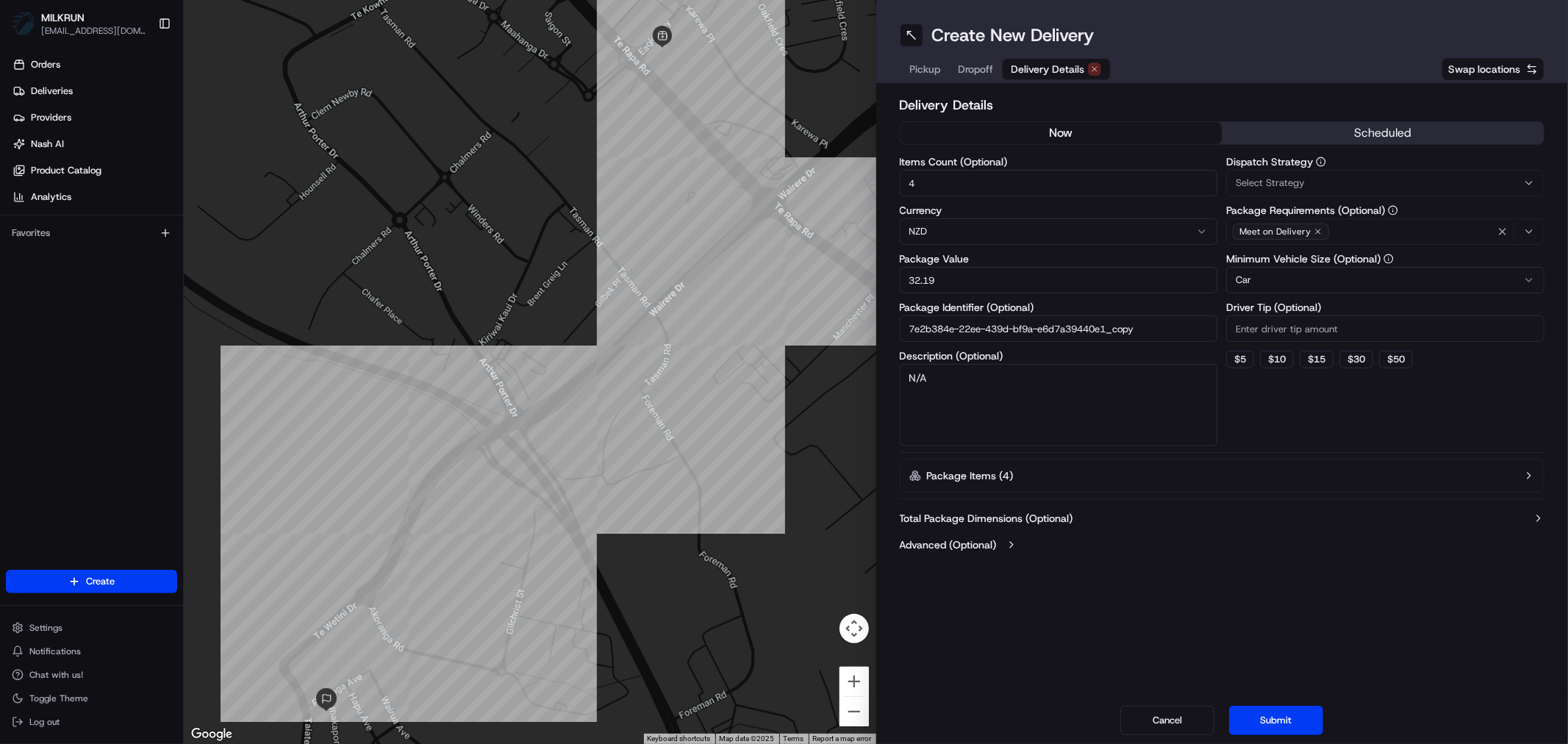
click at [1087, 135] on button "now" at bounding box center [1061, 133] width 322 height 22
click at [975, 72] on span "Dropoff" at bounding box center [976, 69] width 35 height 14
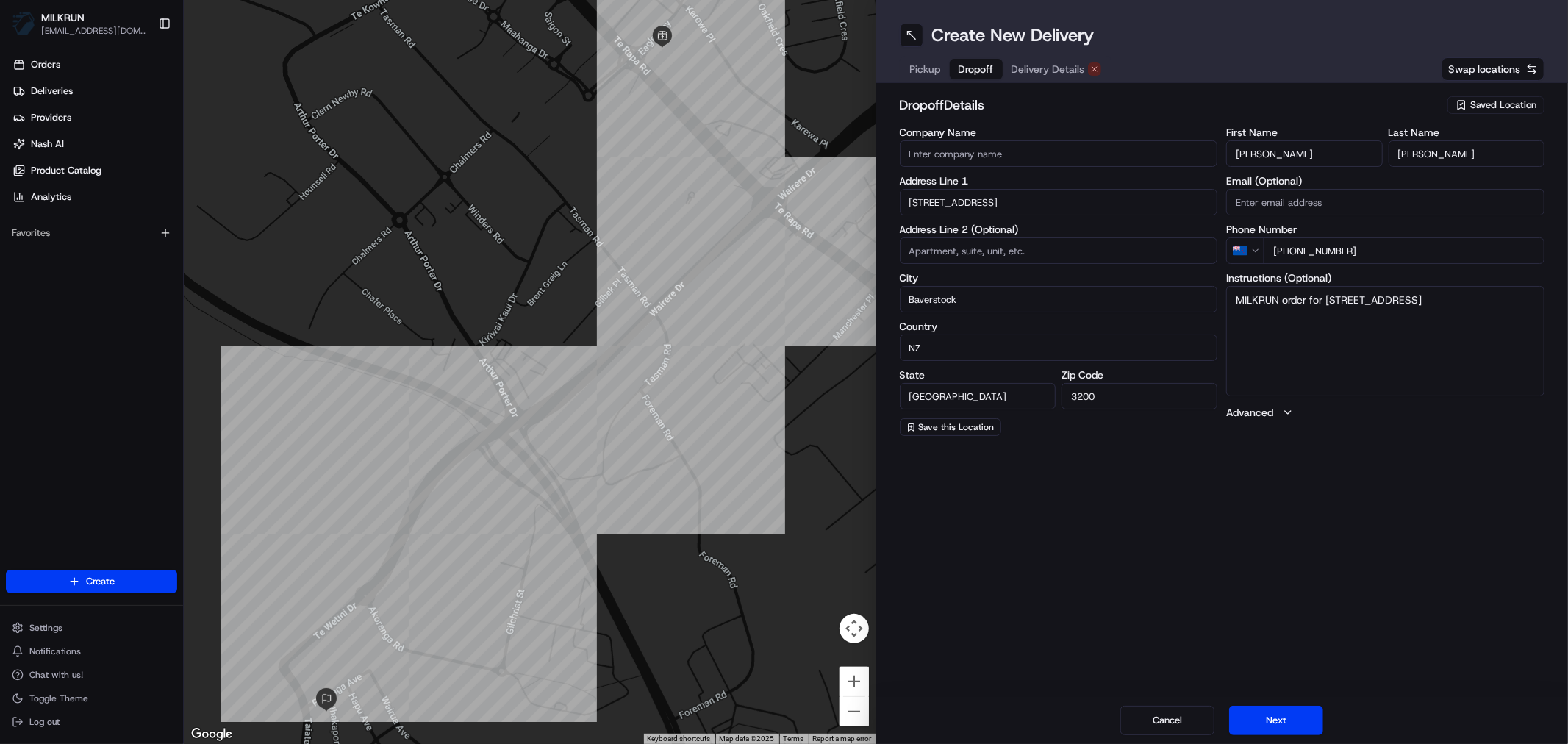
click at [1399, 318] on textarea "MILKRUN order for 23 Whakapono Avenue, Baverstock, Waikato Region 3200, NZ" at bounding box center [1385, 341] width 319 height 110
type textarea "MILKRUN order for 23 Whakapono Avenue, Baverstock, Waikato Region 3200, NZ. As …"
click at [1292, 721] on button "Next" at bounding box center [1276, 721] width 94 height 30
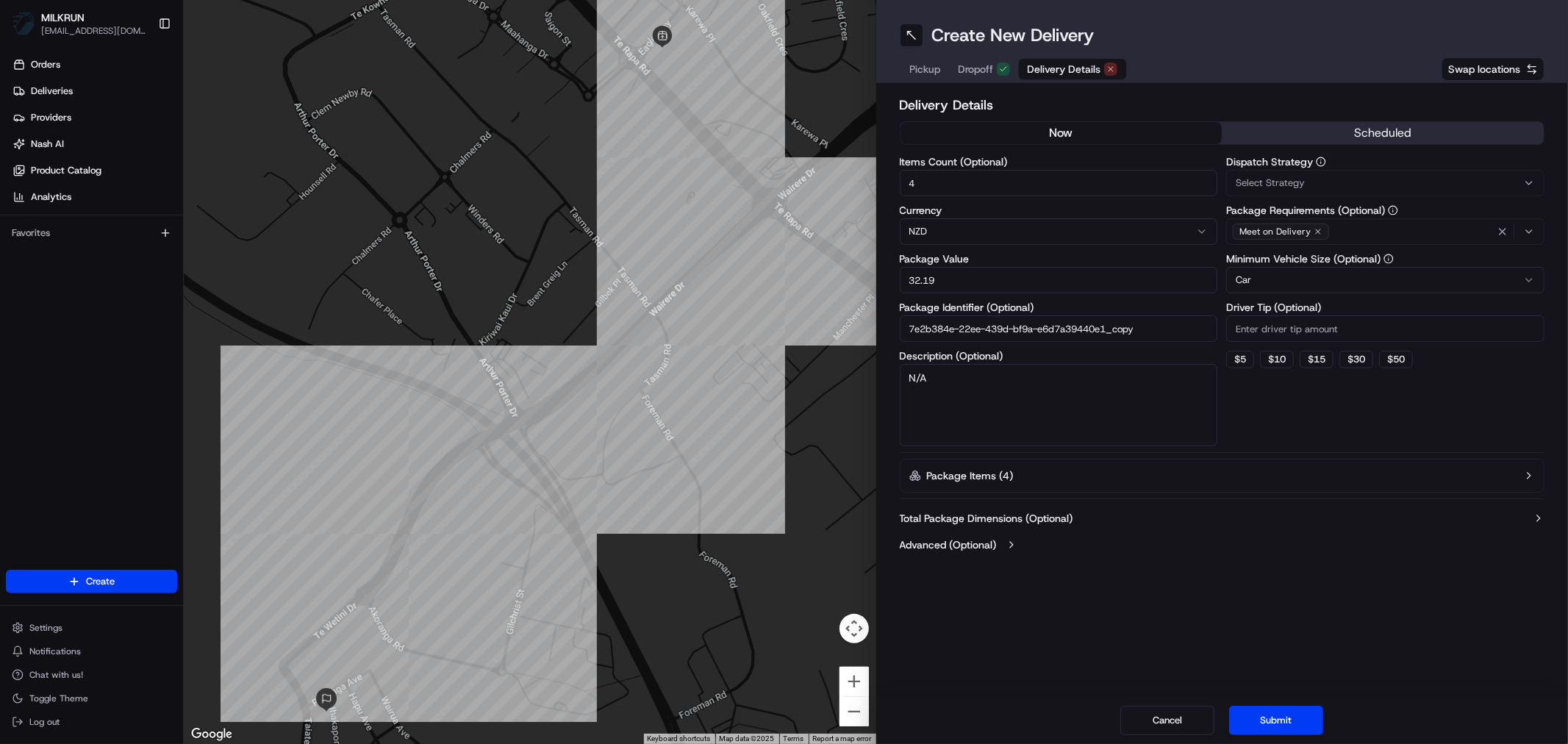
click at [1045, 125] on button "now" at bounding box center [1061, 133] width 322 height 22
click at [1069, 135] on button "now" at bounding box center [1061, 133] width 322 height 22
click at [1332, 127] on button "scheduled" at bounding box center [1382, 133] width 322 height 22
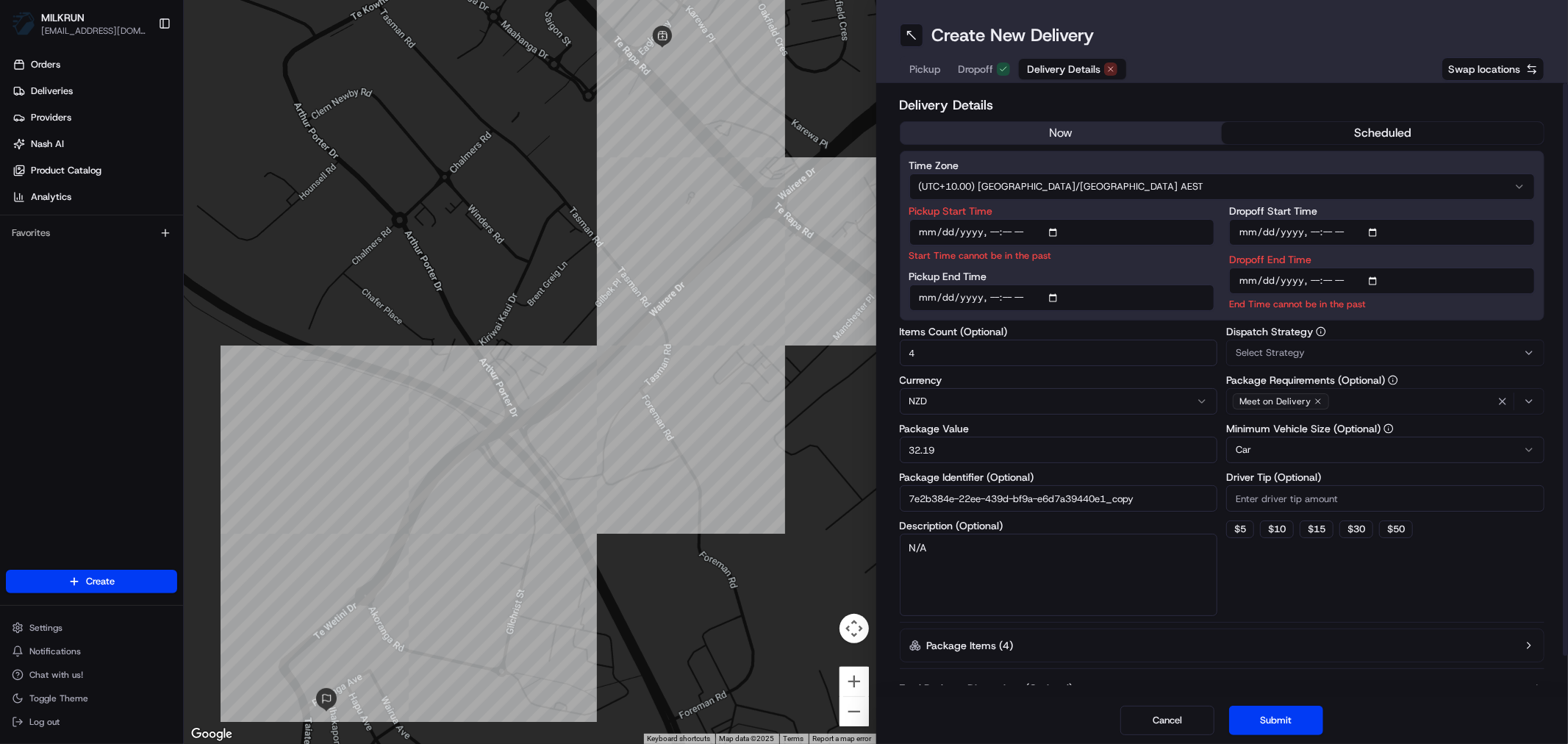
click at [1104, 135] on button "now" at bounding box center [1061, 133] width 322 height 22
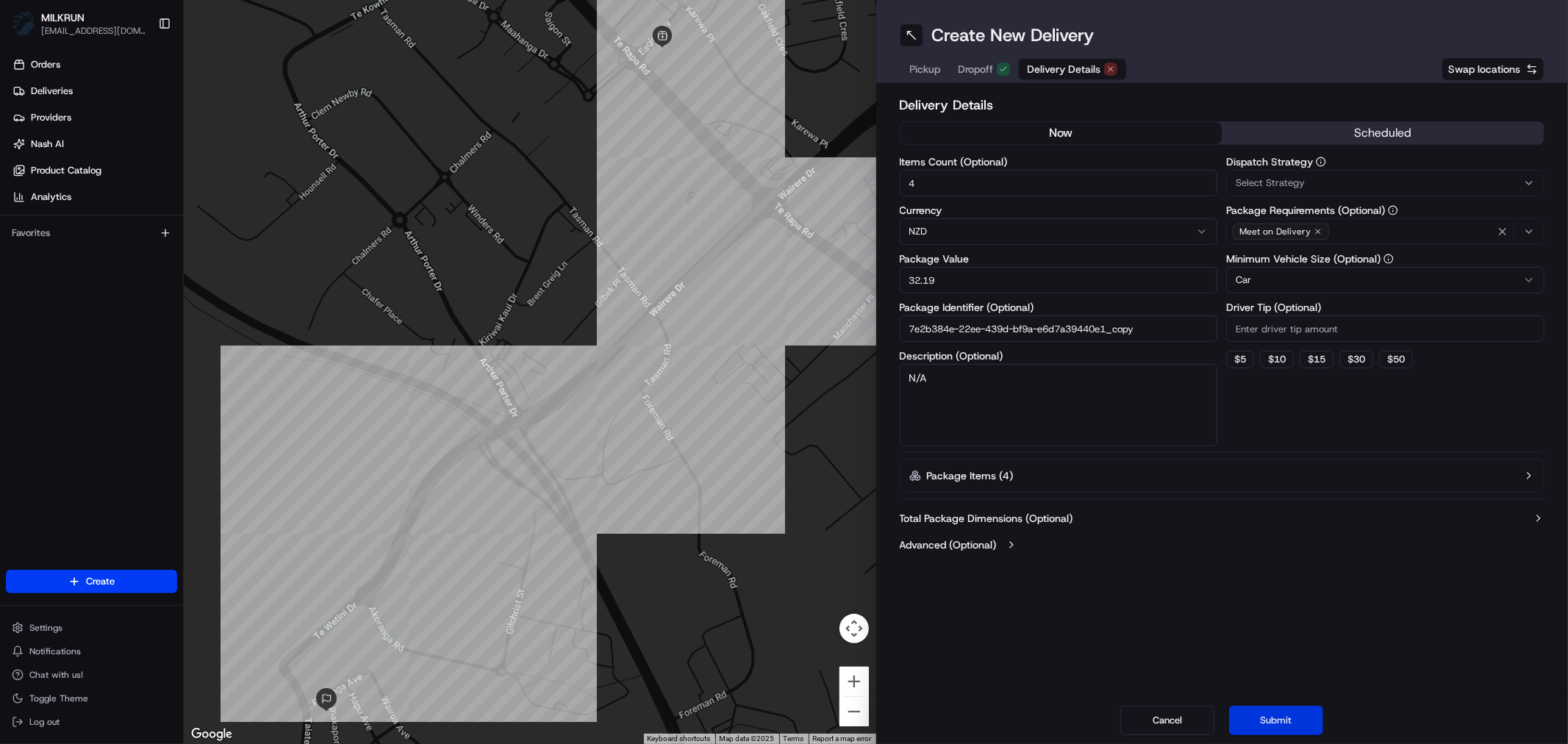
click at [1273, 730] on button "Submit" at bounding box center [1276, 721] width 94 height 30
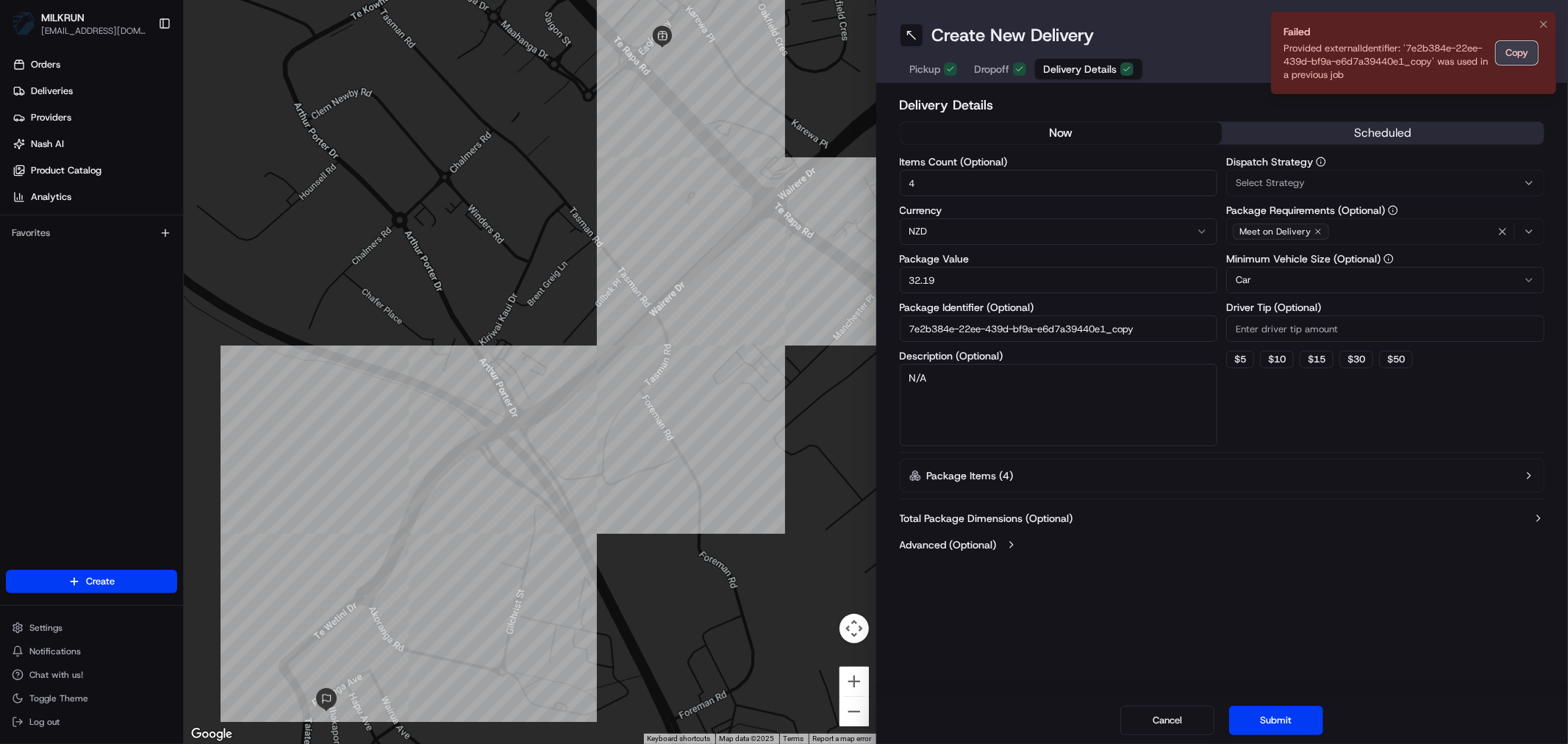
click at [1515, 52] on button "Copy" at bounding box center [1517, 53] width 42 height 23
click at [1545, 26] on icon "Notifications (F8)" at bounding box center [1544, 24] width 6 height 6
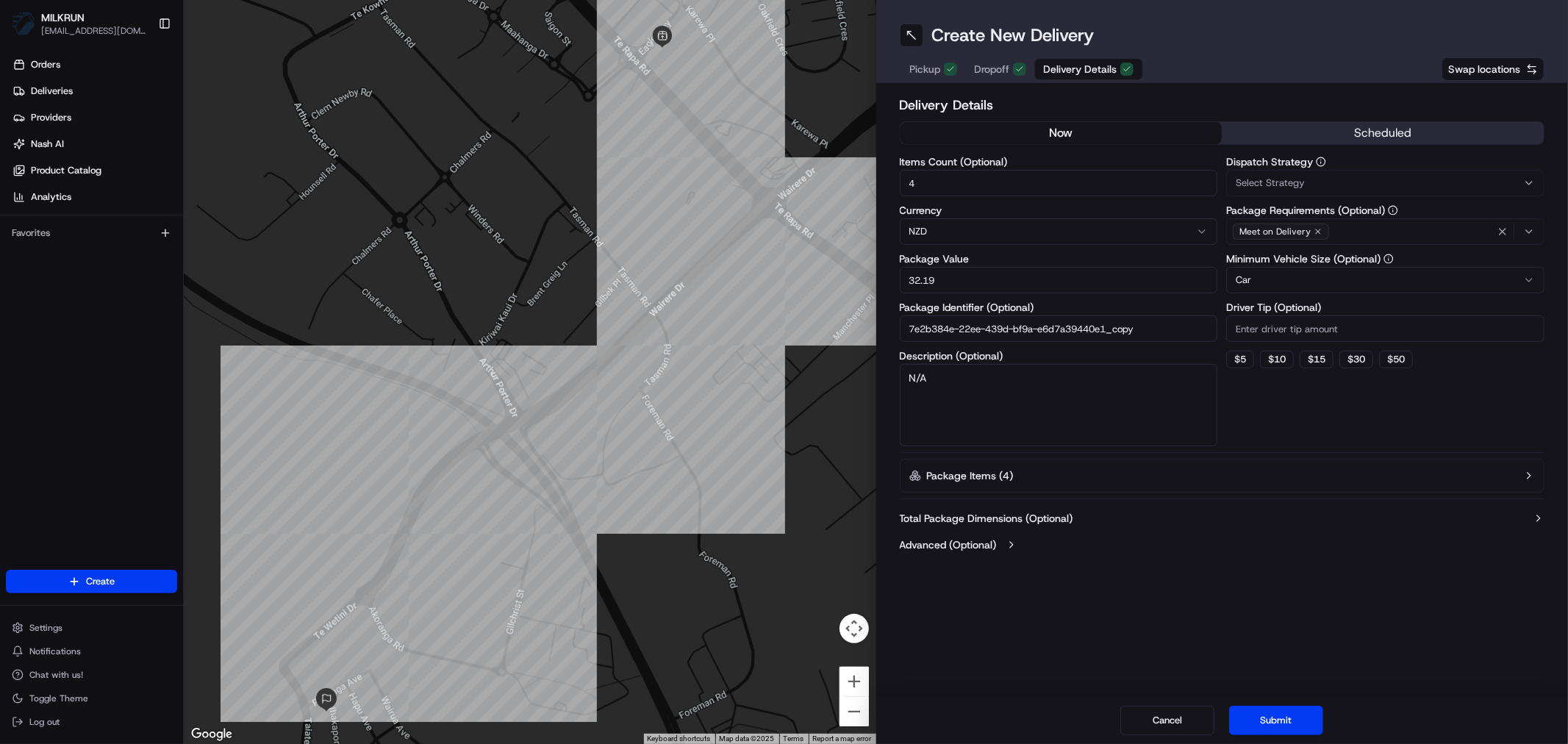
click at [1000, 73] on span "Dropoff" at bounding box center [992, 69] width 35 height 14
click at [1092, 68] on span "Delivery Details" at bounding box center [1080, 69] width 73 height 14
click at [1053, 136] on button "now" at bounding box center [1061, 133] width 322 height 22
click at [994, 66] on span "Dropoff" at bounding box center [992, 69] width 35 height 14
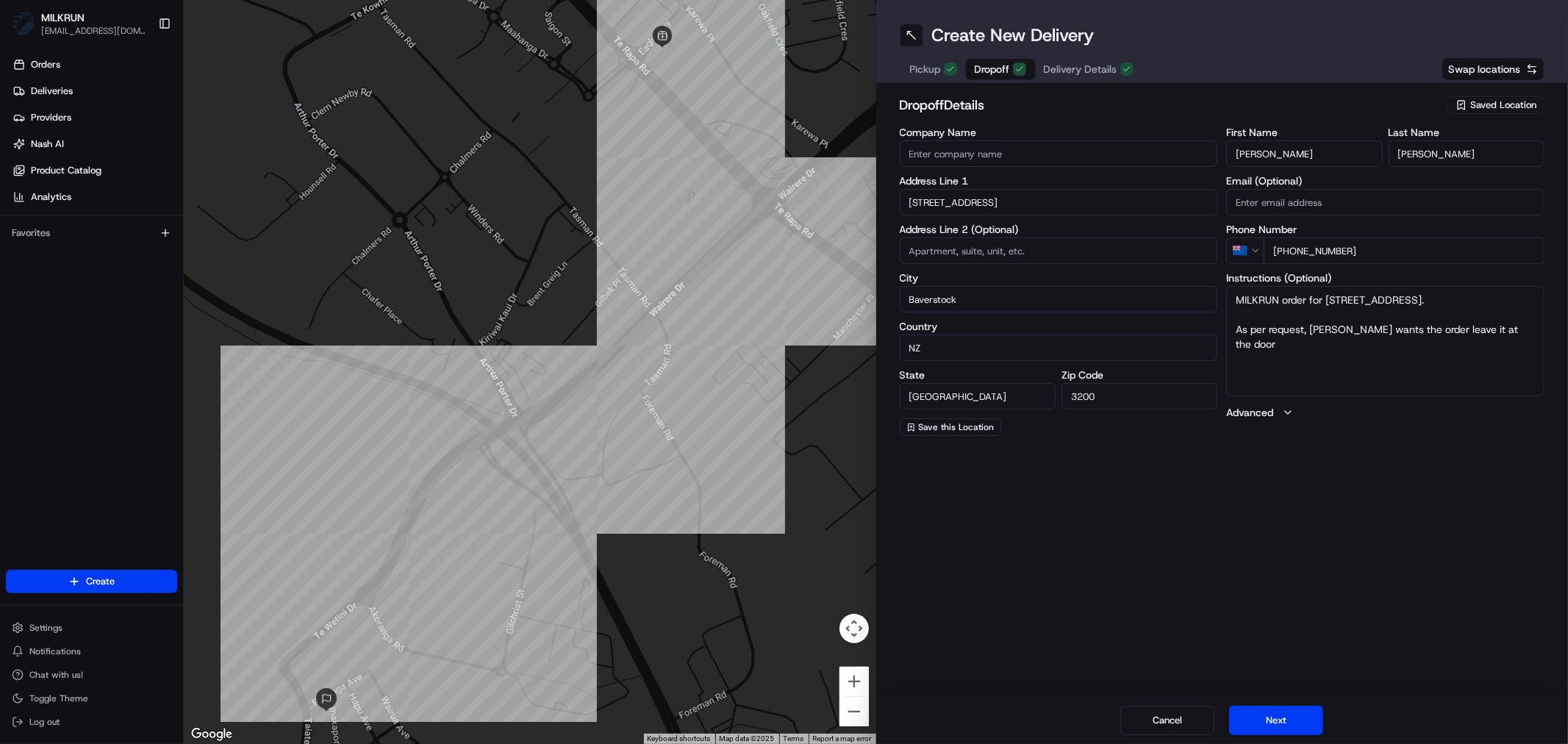
click at [1074, 70] on span "Delivery Details" at bounding box center [1080, 69] width 73 height 14
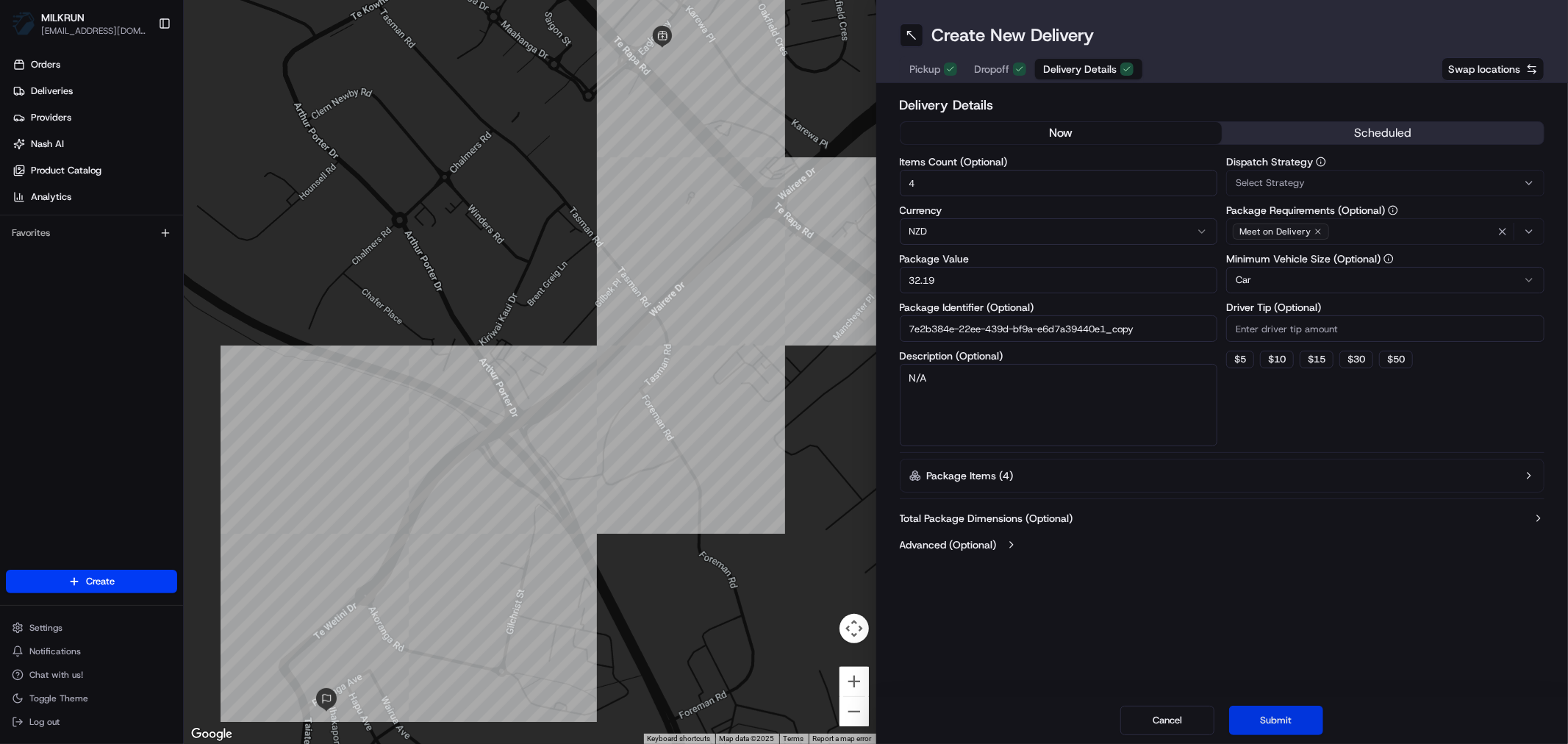
click at [1280, 724] on button "Submit" at bounding box center [1276, 721] width 94 height 30
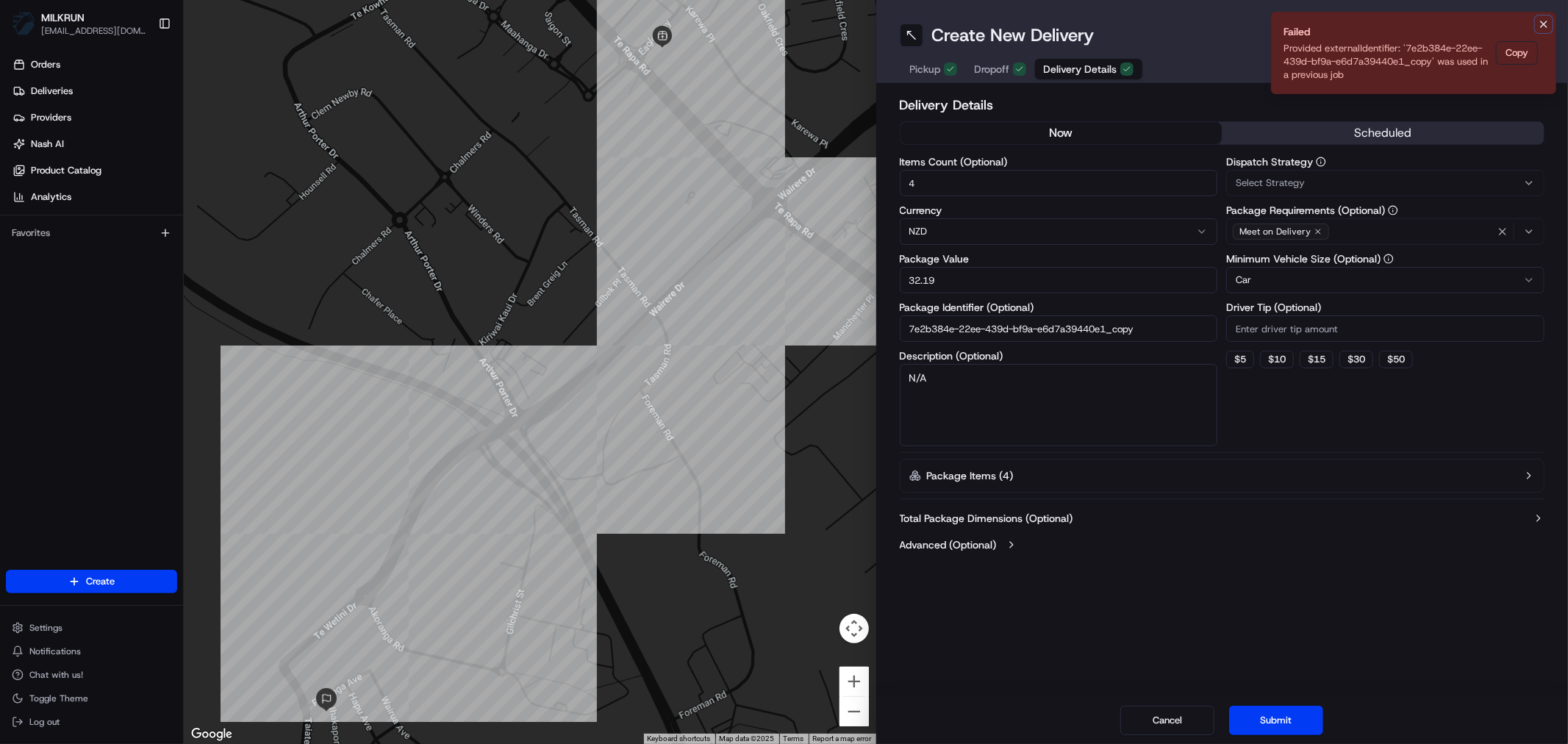
click at [1545, 23] on icon "Notifications (F8)" at bounding box center [1543, 23] width 12 height 12
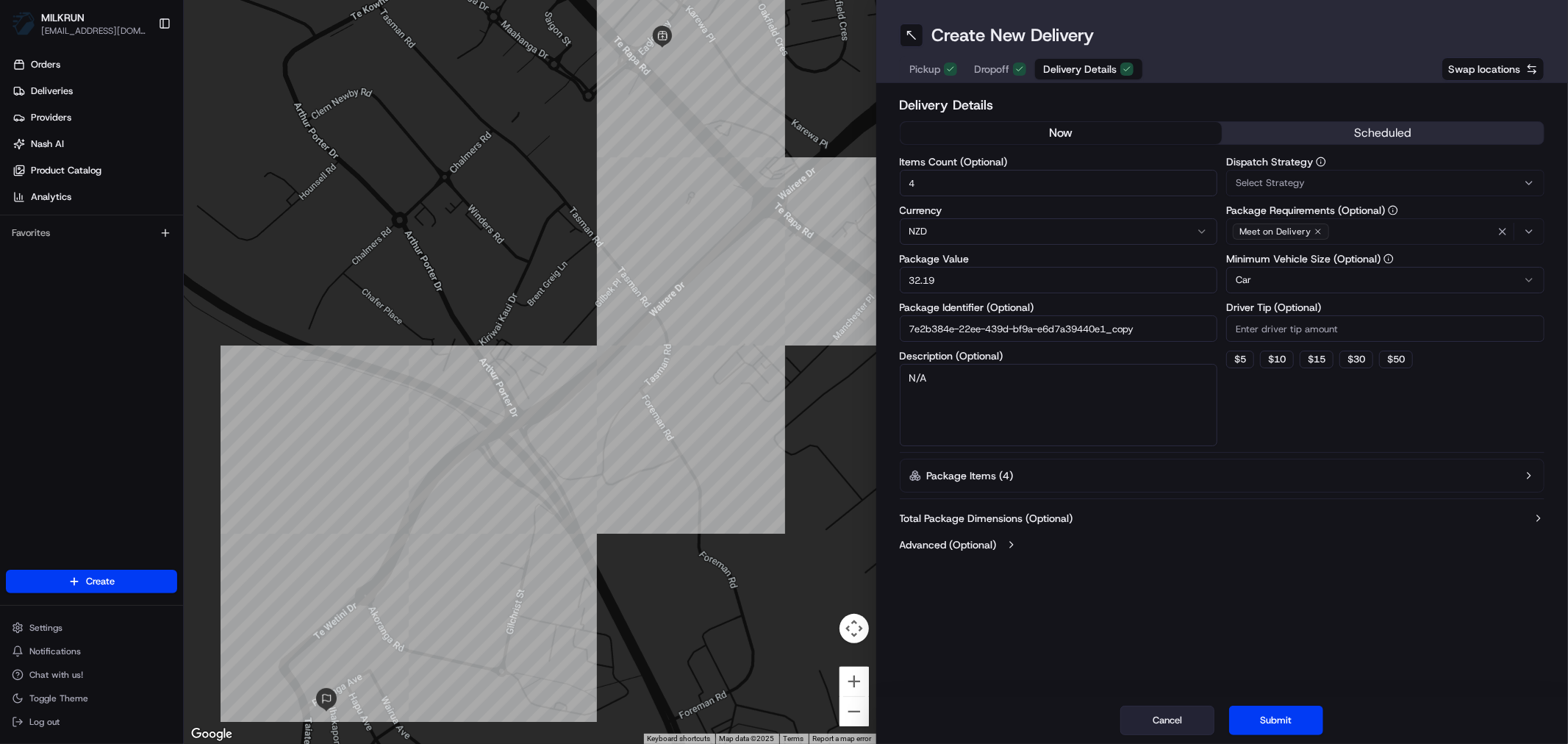
click at [1156, 721] on button "Cancel" at bounding box center [1167, 721] width 94 height 30
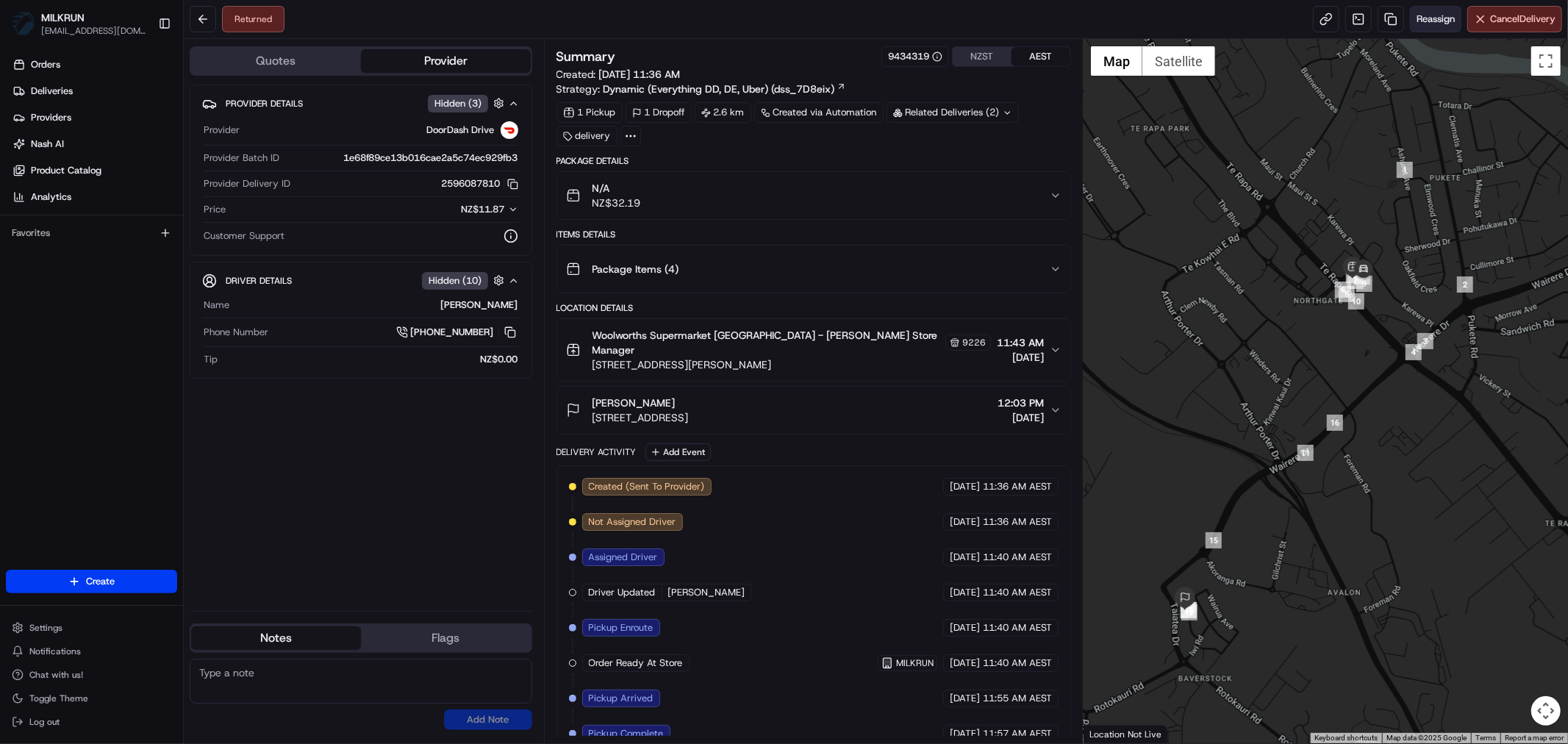
click at [1431, 22] on span "Reassign" at bounding box center [1435, 19] width 38 height 14
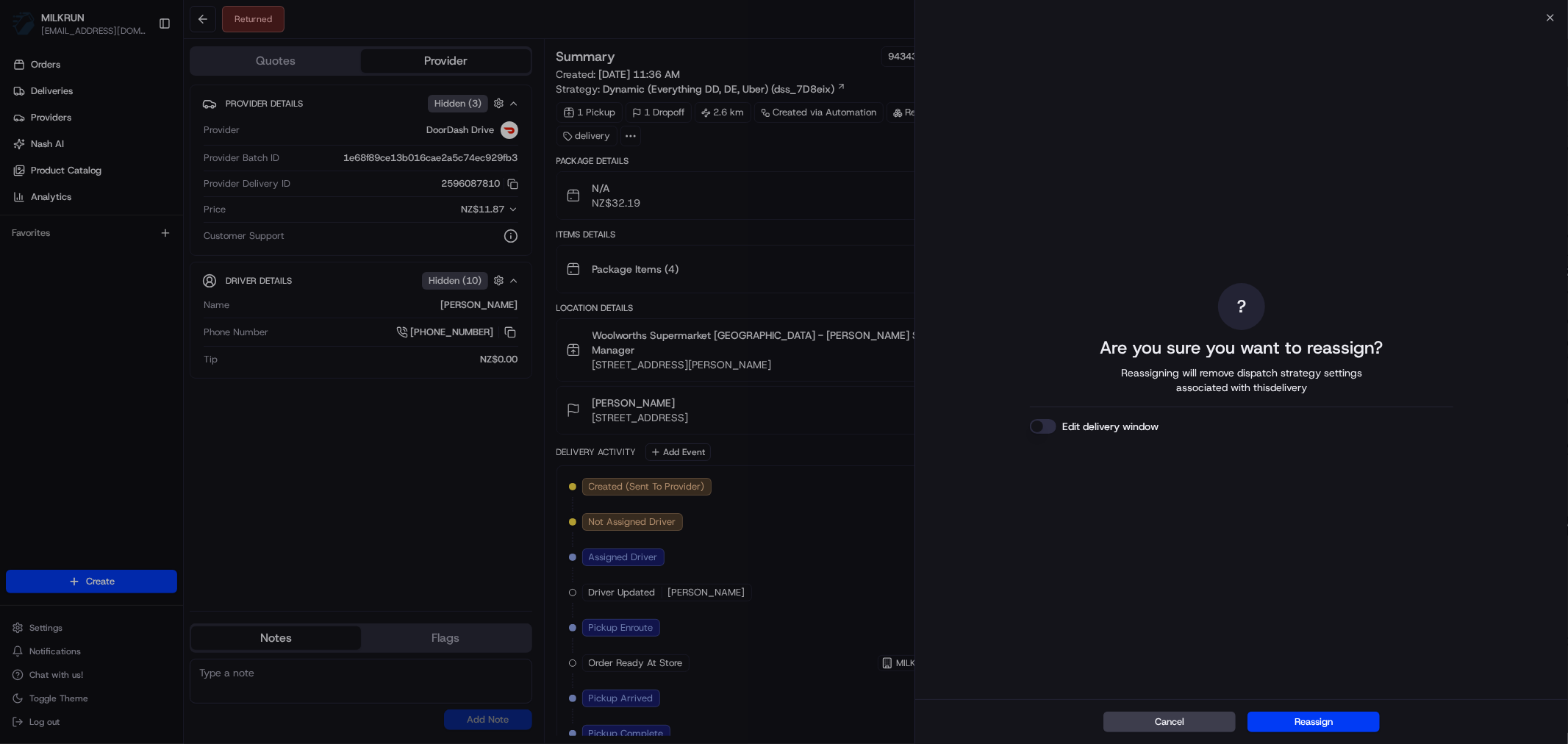
click at [1307, 722] on button "Reassign" at bounding box center [1313, 721] width 133 height 21
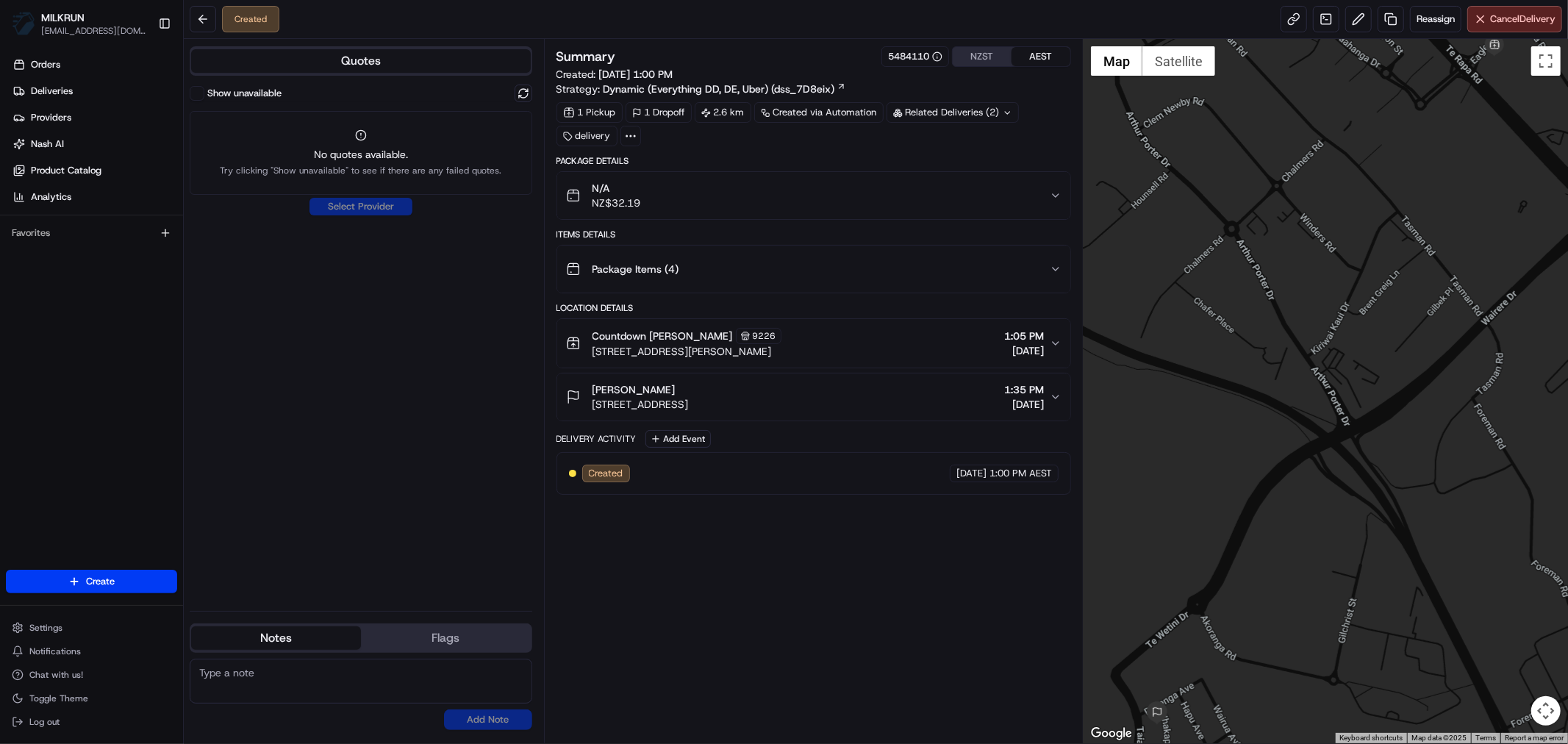
click at [1040, 60] on button "AEST" at bounding box center [1040, 56] width 59 height 19
click at [971, 49] on button "NZST" at bounding box center [981, 56] width 59 height 19
click at [1517, 23] on span "Cancel Delivery" at bounding box center [1523, 19] width 65 height 14
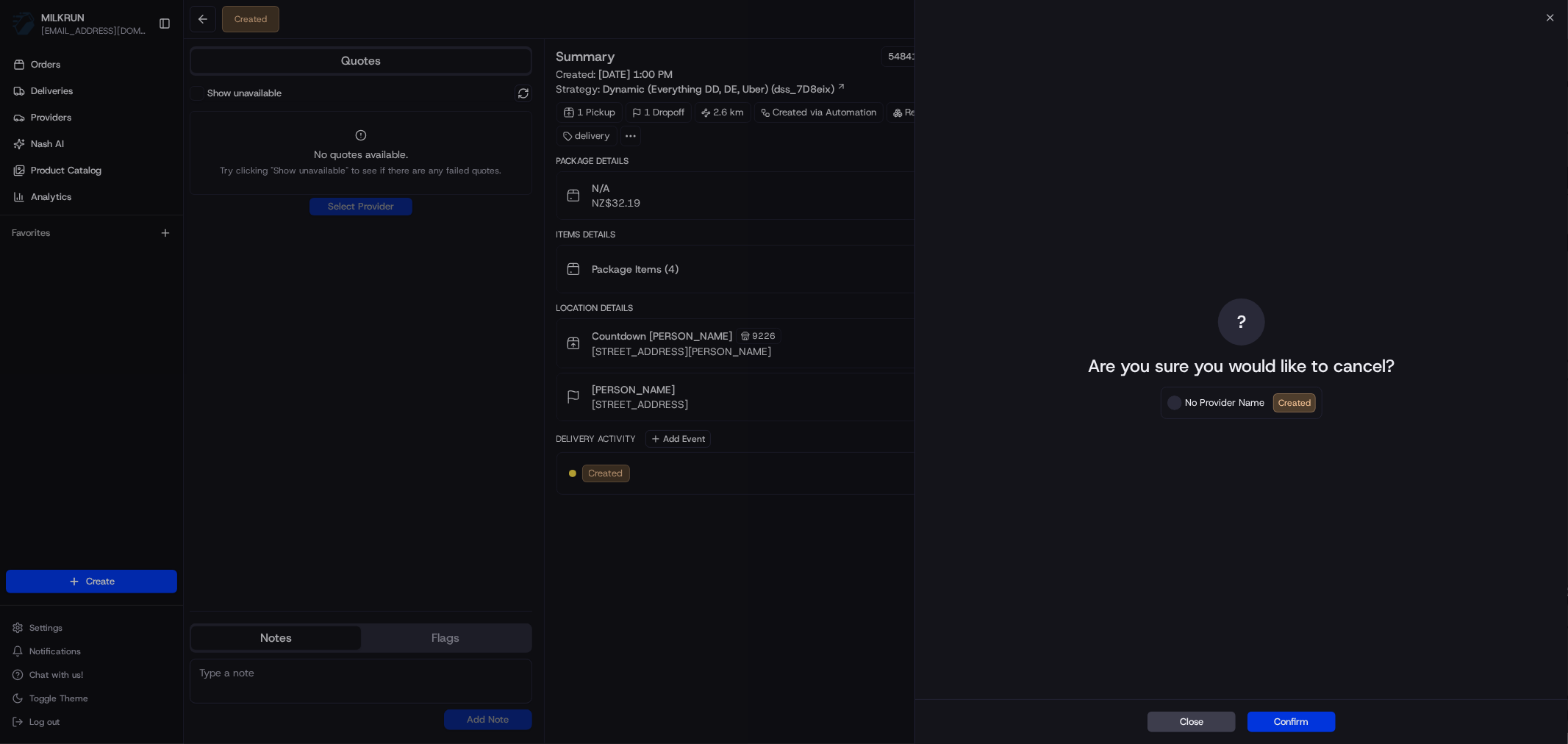
click at [1317, 714] on button "Confirm" at bounding box center [1292, 721] width 88 height 21
